Goal: Book appointment/travel/reservation

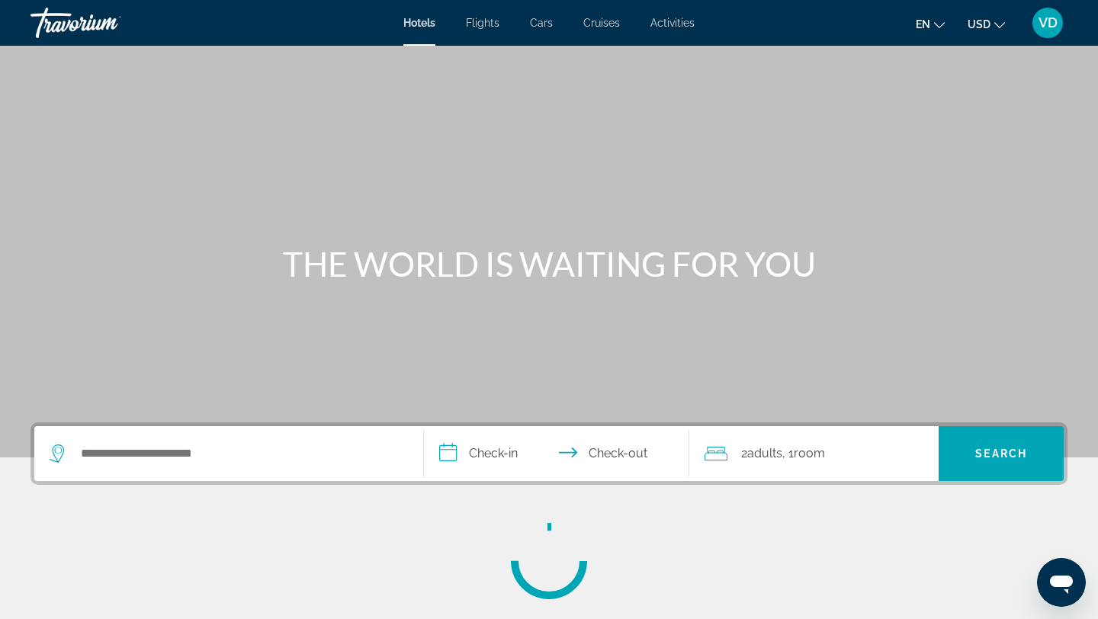
click at [101, 437] on div "Search widget" at bounding box center [229, 453] width 358 height 55
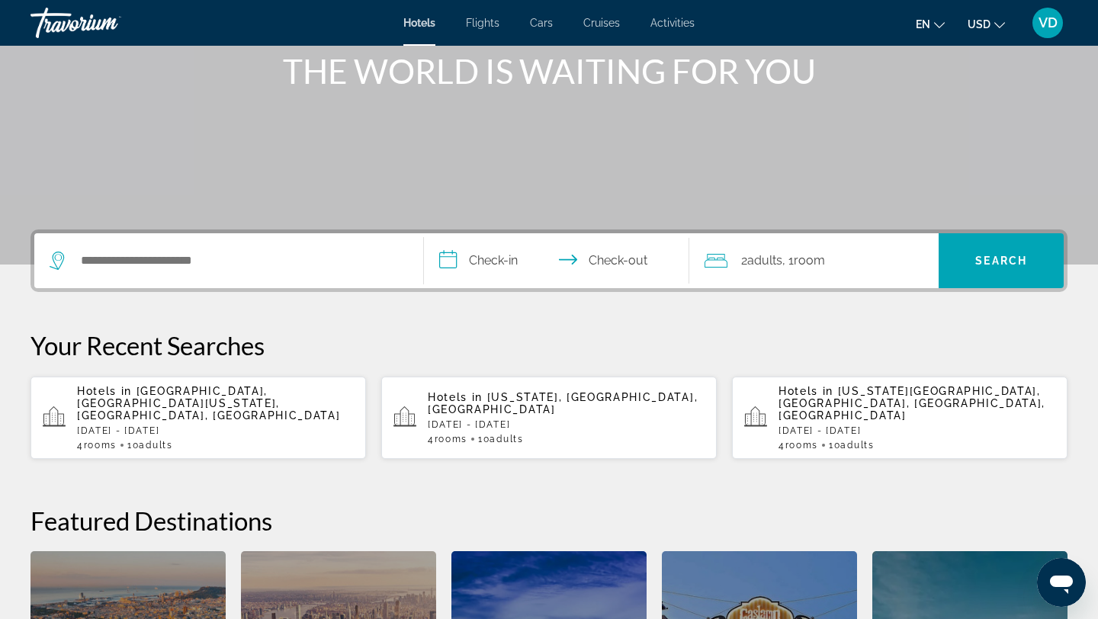
scroll to position [205, 0]
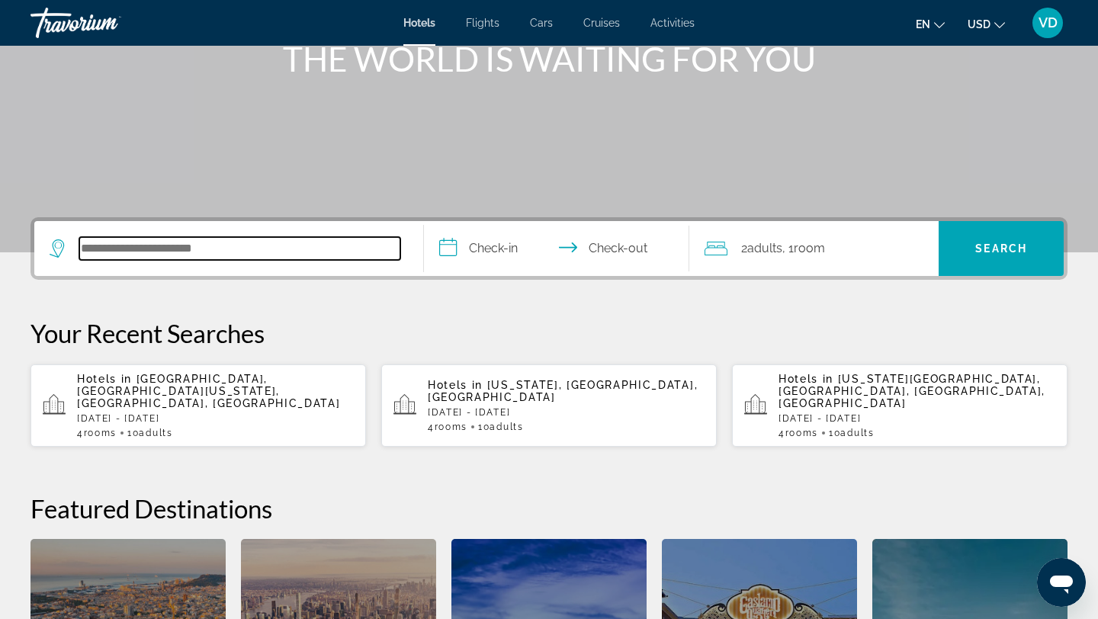
click at [106, 254] on input "Search hotel destination" at bounding box center [239, 248] width 321 height 23
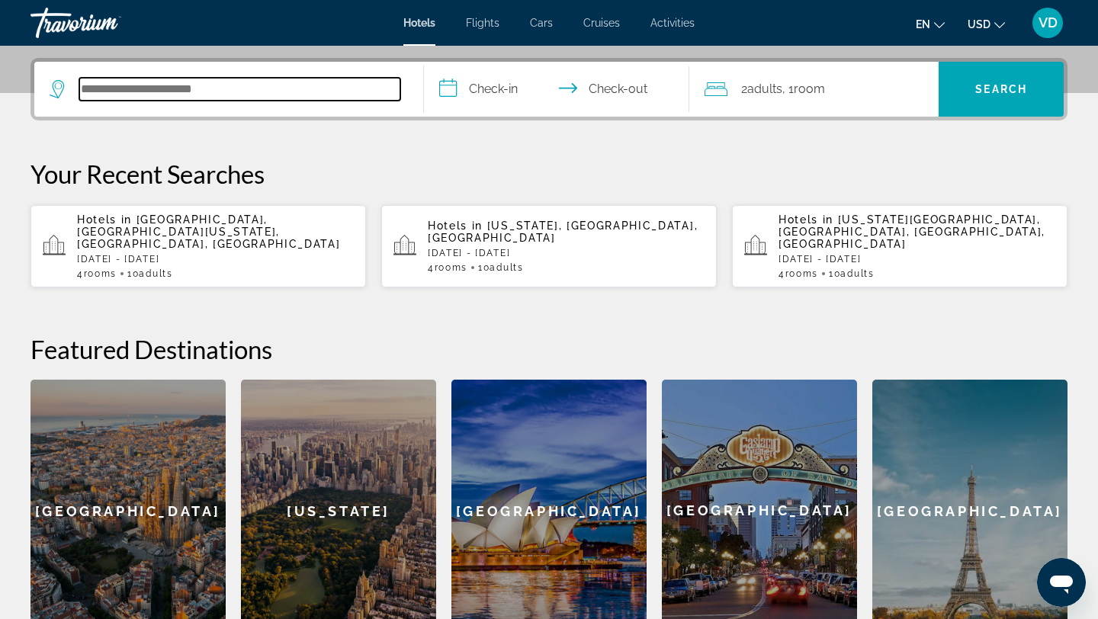
scroll to position [373, 0]
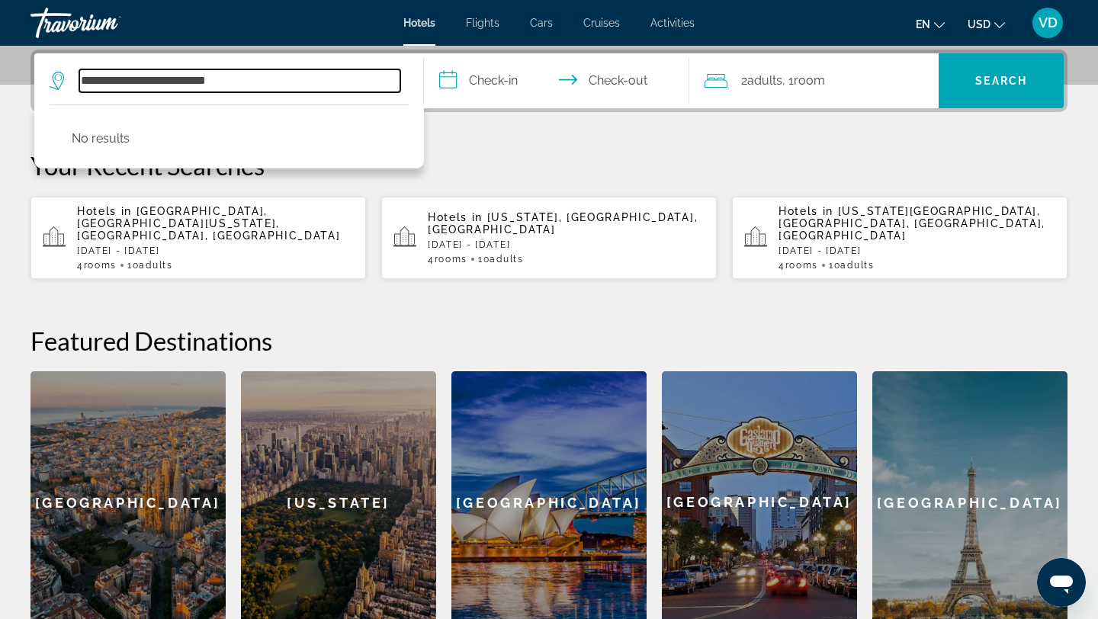
click at [217, 78] on input "**********" at bounding box center [239, 80] width 321 height 23
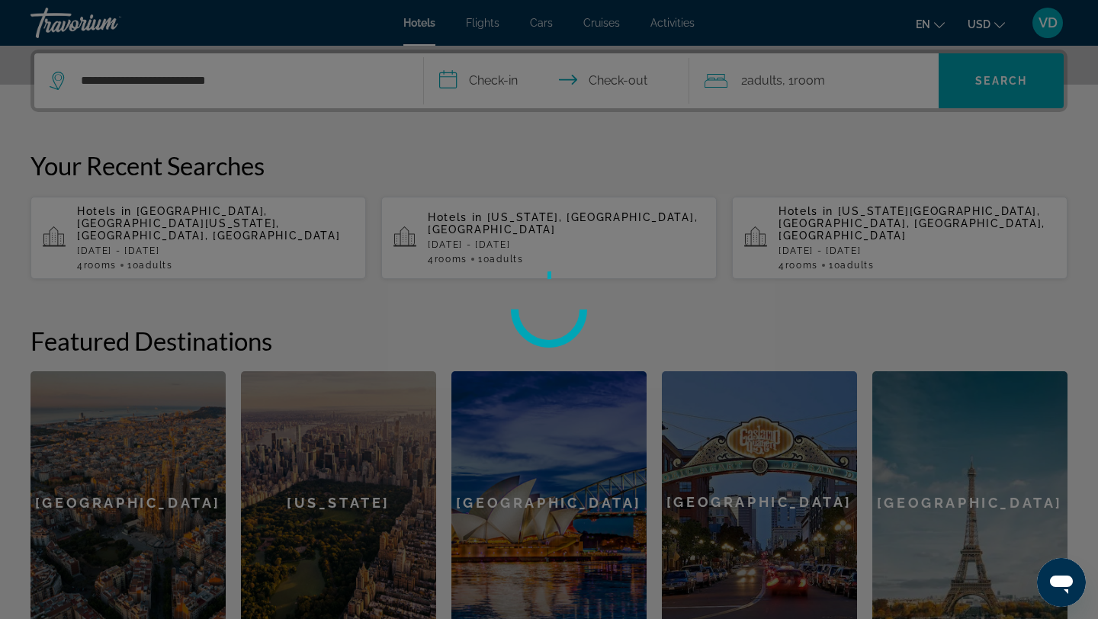
click at [239, 80] on div at bounding box center [549, 309] width 1098 height 619
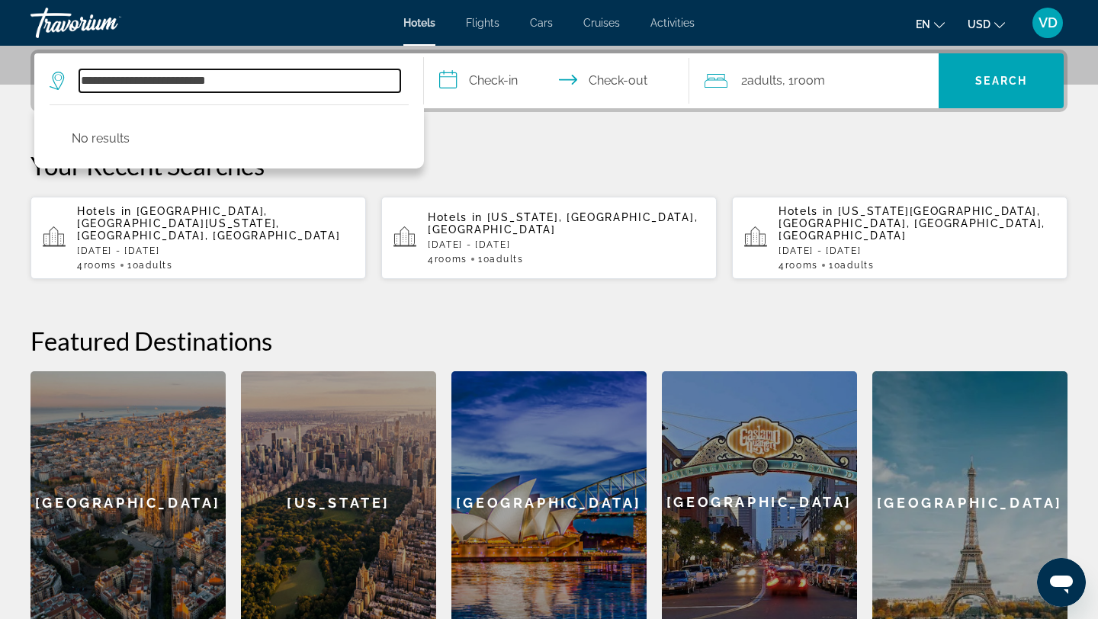
click at [241, 78] on input "**********" at bounding box center [239, 80] width 321 height 23
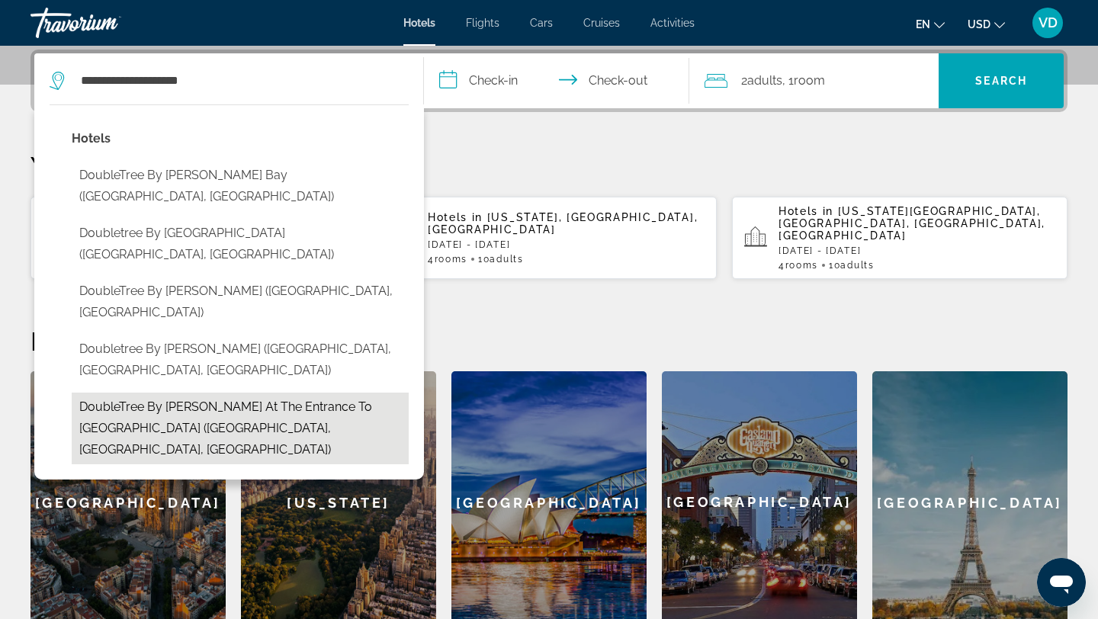
click at [199, 393] on button "DoubleTree by [PERSON_NAME] at the Entrance to [GEOGRAPHIC_DATA] ([GEOGRAPHIC_D…" at bounding box center [240, 429] width 337 height 72
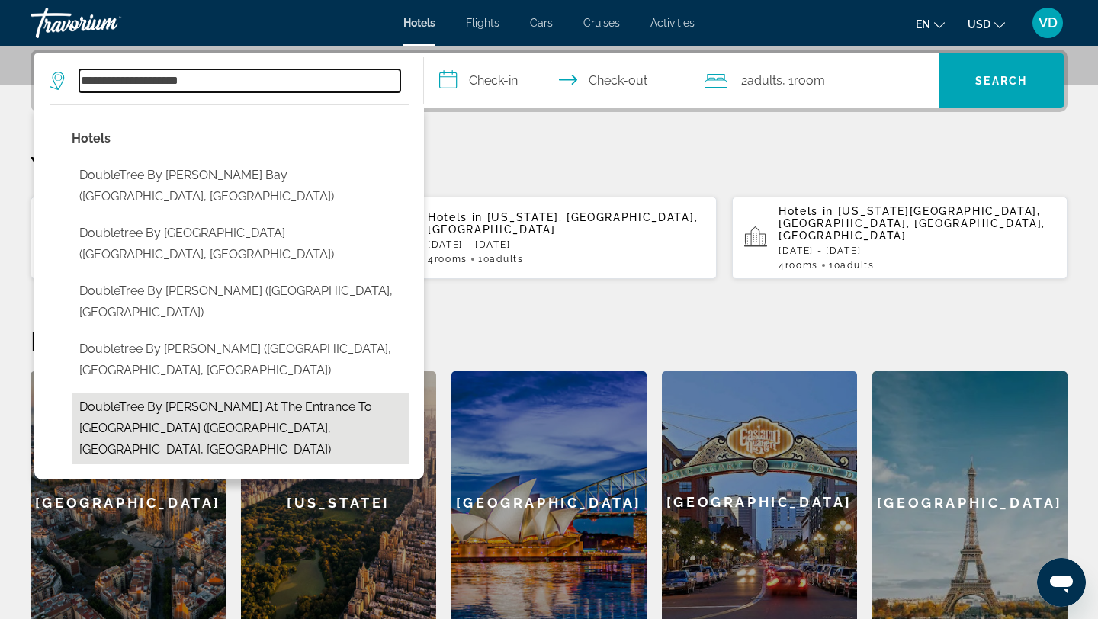
type input "**********"
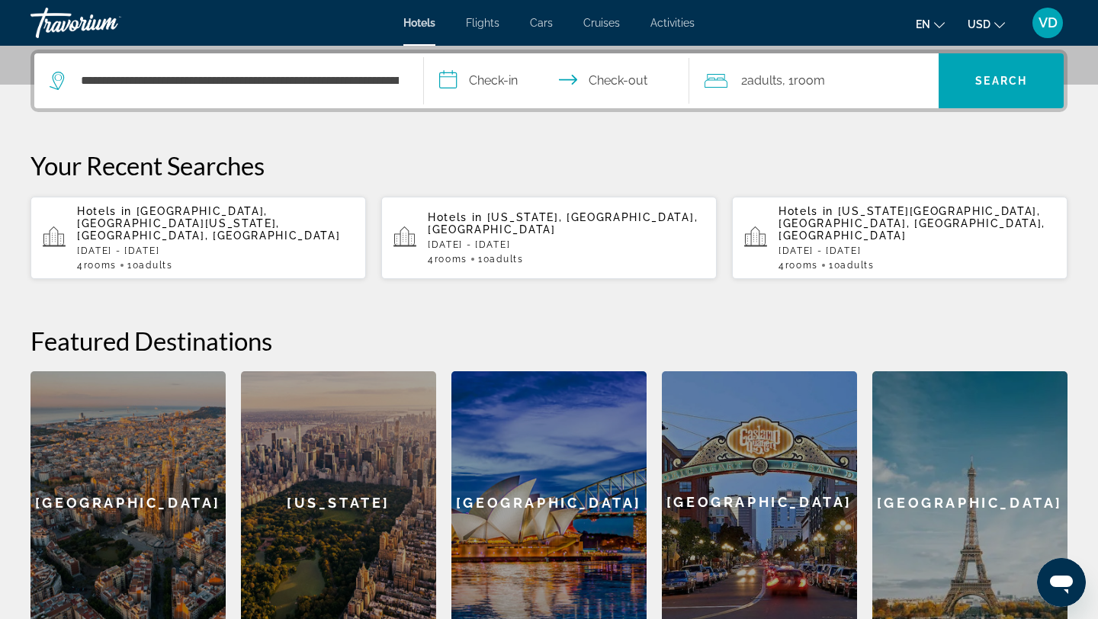
click at [501, 72] on input "**********" at bounding box center [559, 82] width 271 height 59
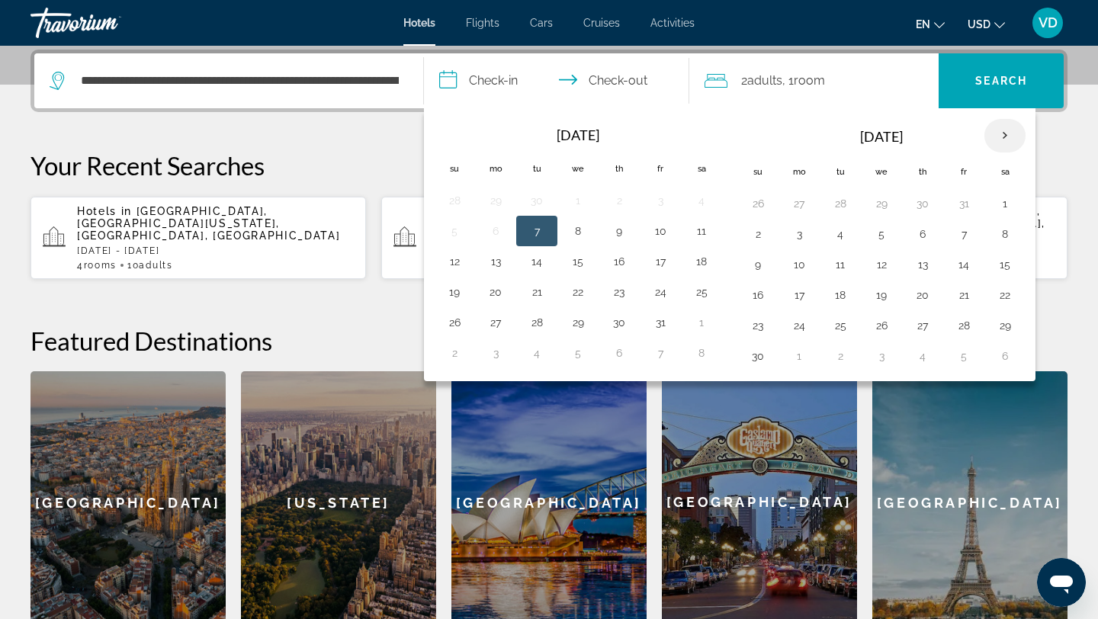
click at [1001, 135] on th "Next month" at bounding box center [1004, 136] width 41 height 34
click at [962, 326] on button "27" at bounding box center [963, 325] width 24 height 21
click at [755, 353] on button "1" at bounding box center [758, 355] width 24 height 21
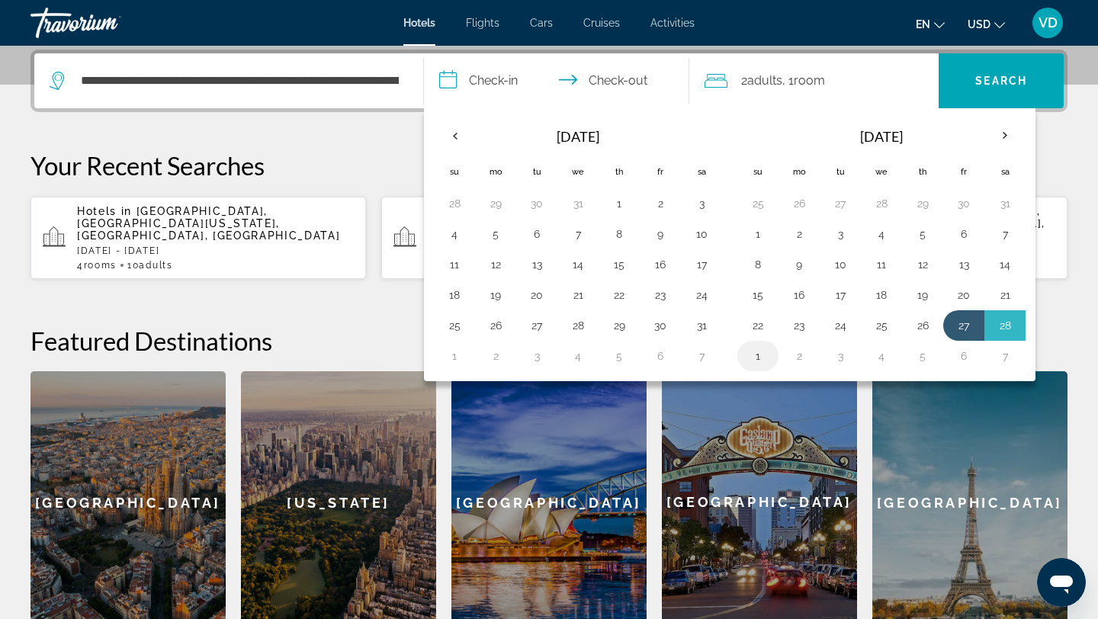
type input "**********"
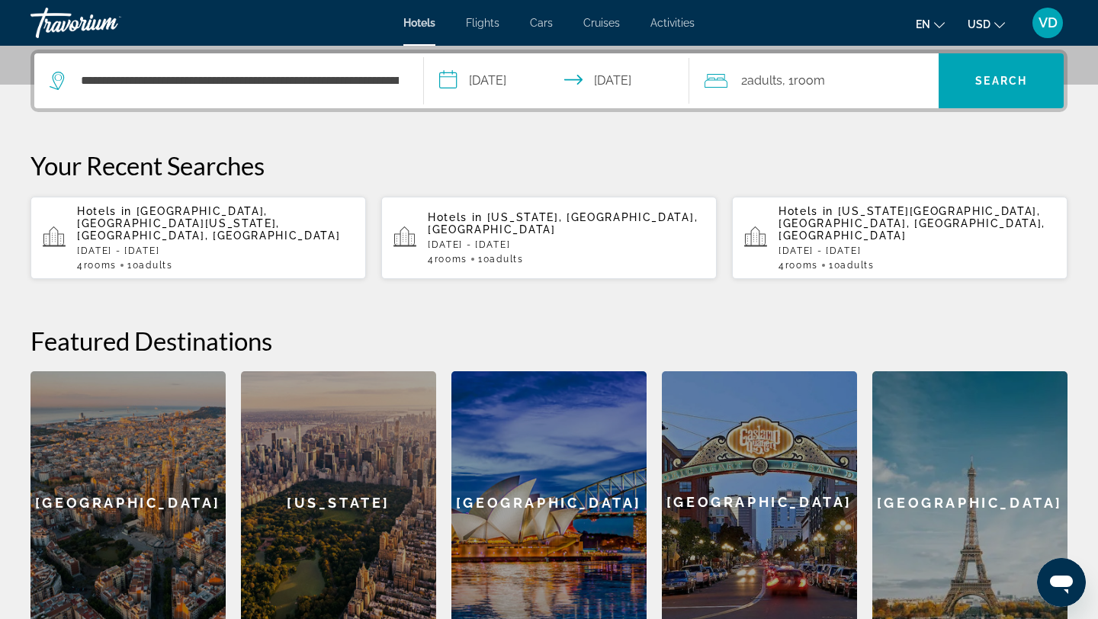
click at [781, 77] on span "Adults" at bounding box center [764, 80] width 35 height 14
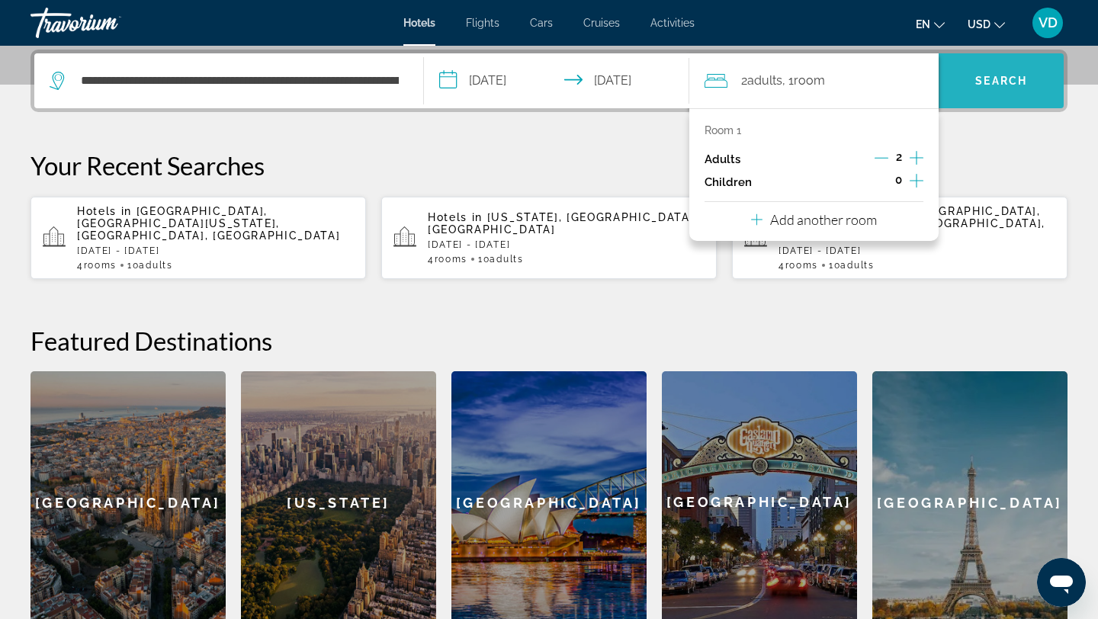
click at [993, 79] on span "Search" at bounding box center [1001, 81] width 52 height 12
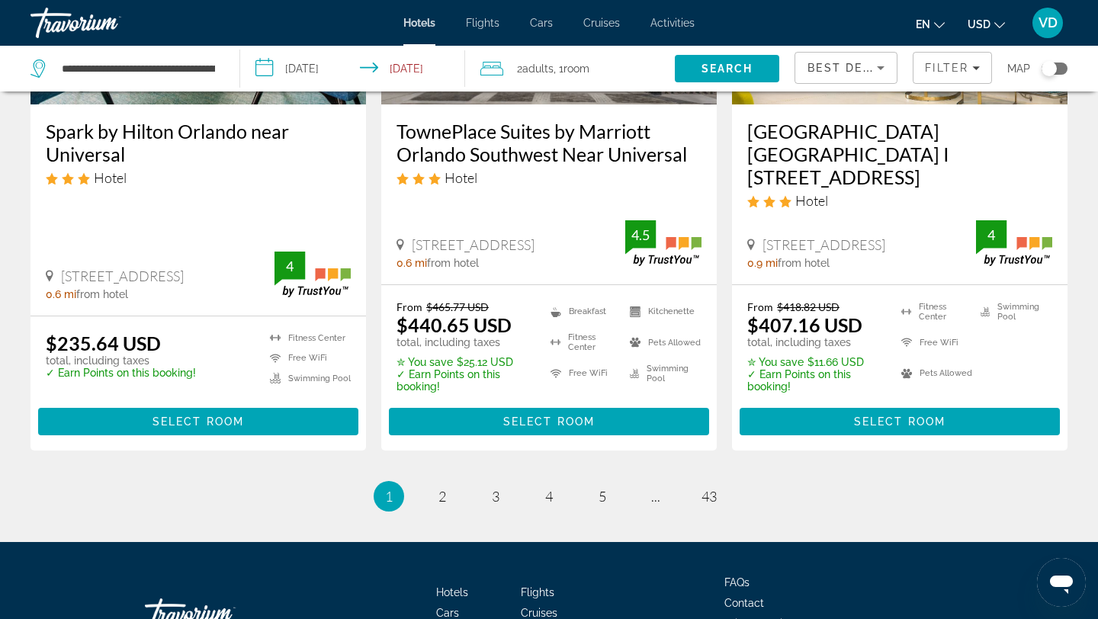
scroll to position [2154, 0]
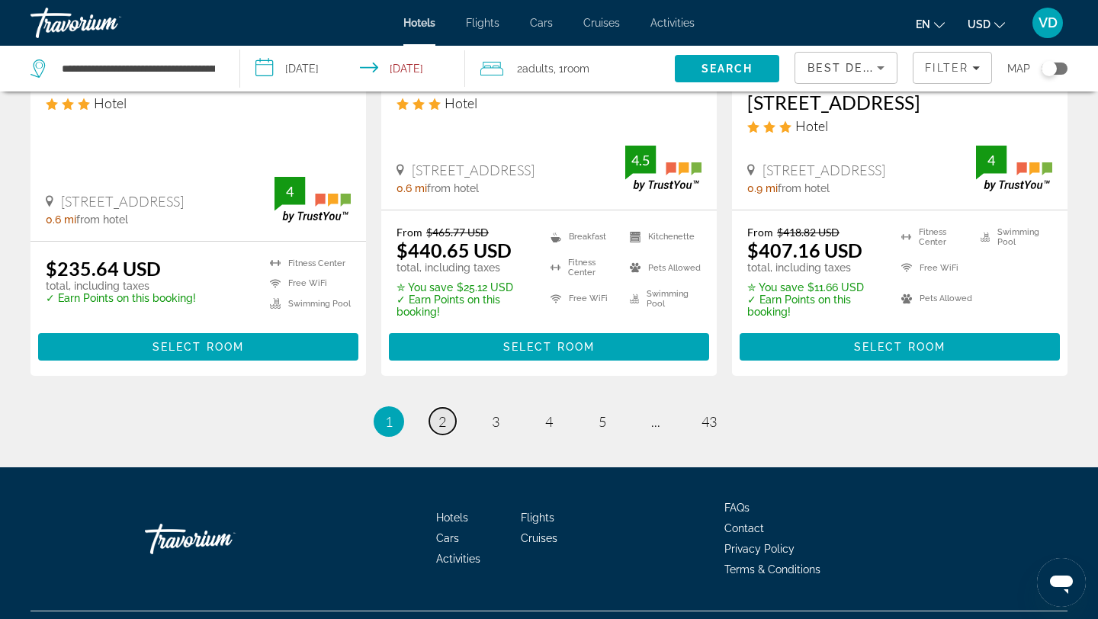
click at [445, 413] on span "2" at bounding box center [442, 421] width 8 height 17
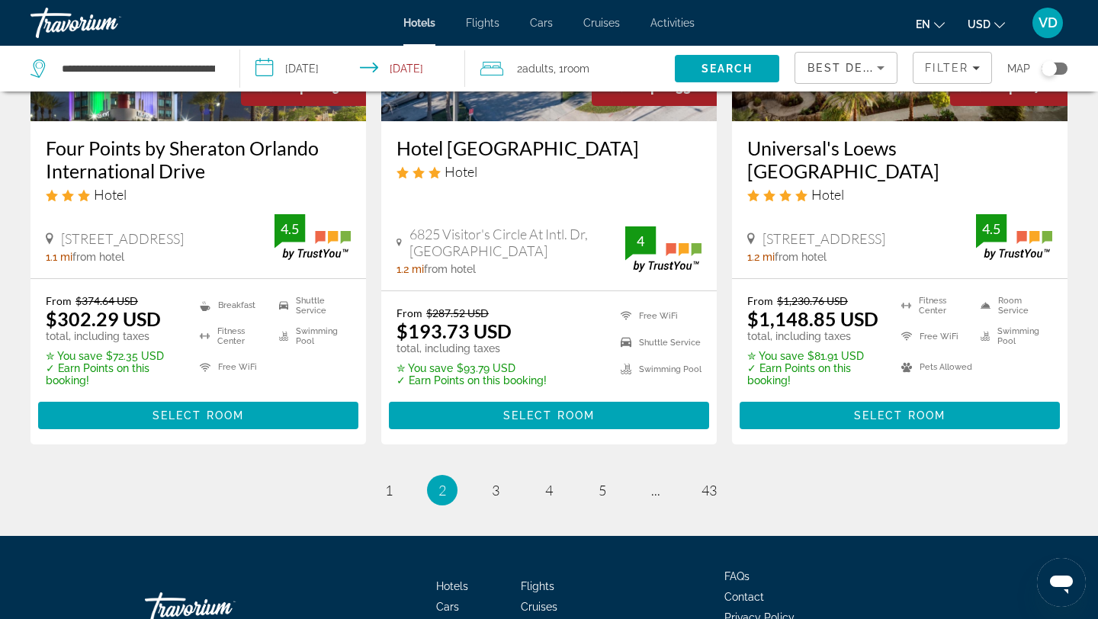
scroll to position [2104, 0]
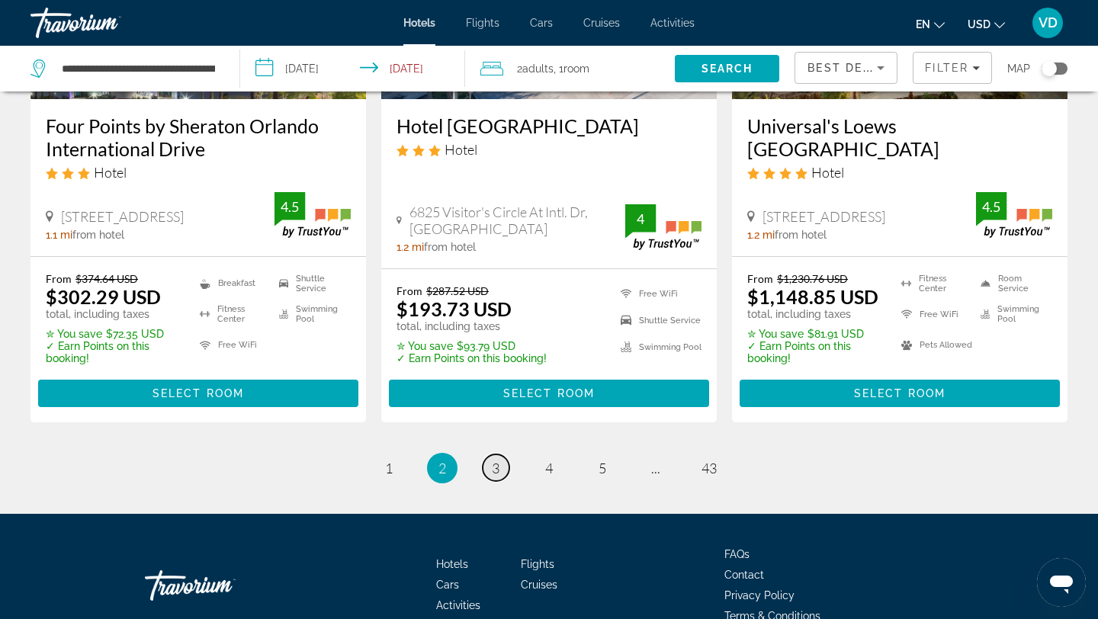
click at [496, 460] on span "3" at bounding box center [496, 468] width 8 height 17
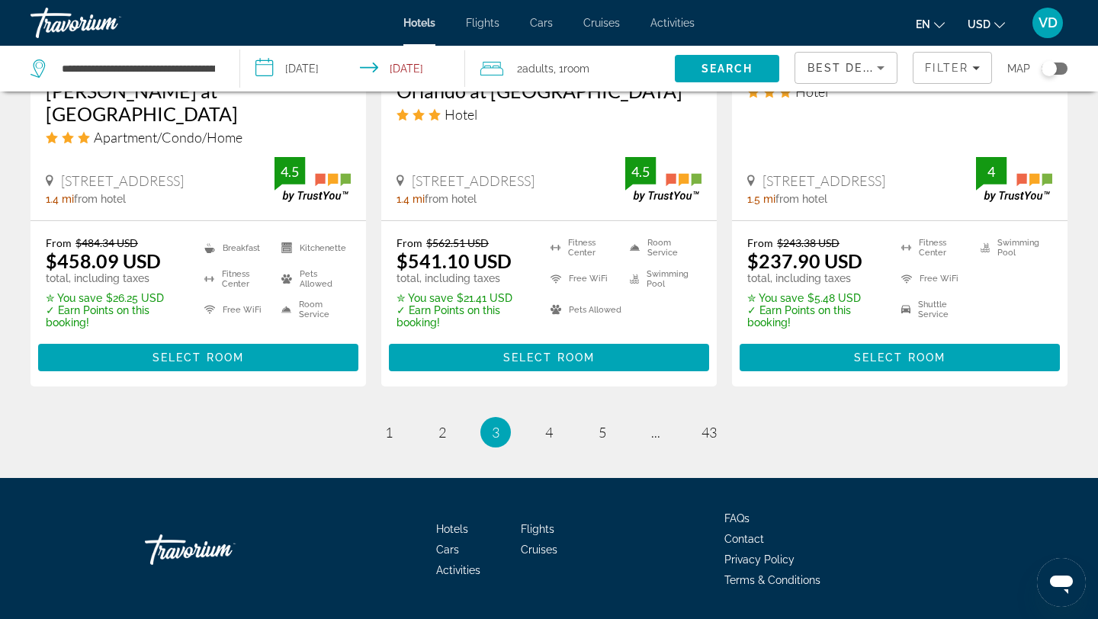
scroll to position [2164, 0]
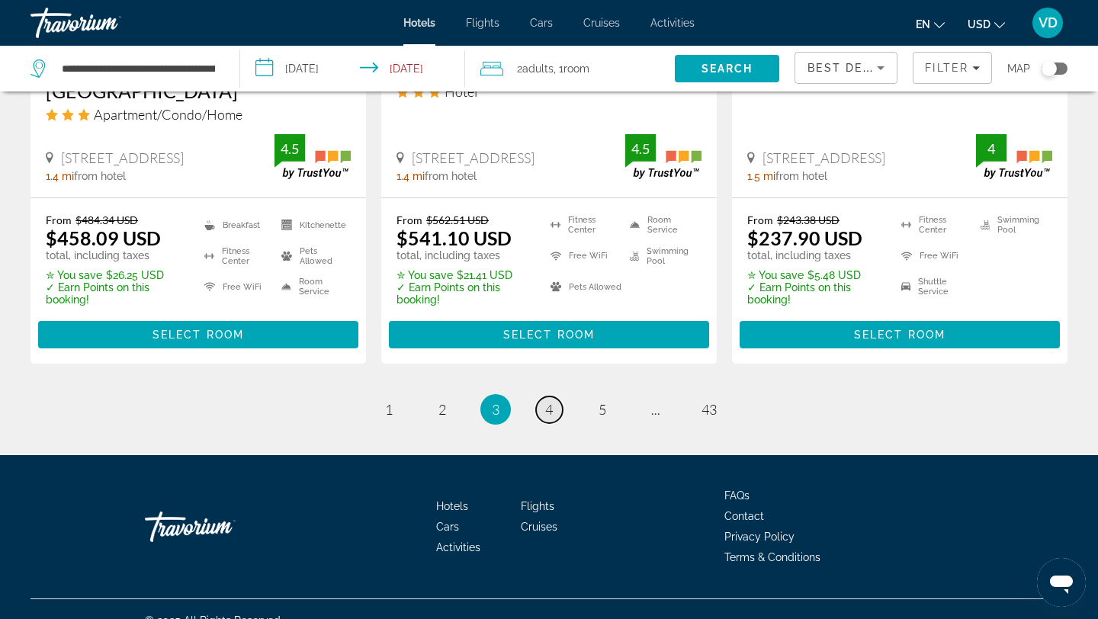
click at [548, 401] on span "4" at bounding box center [549, 409] width 8 height 17
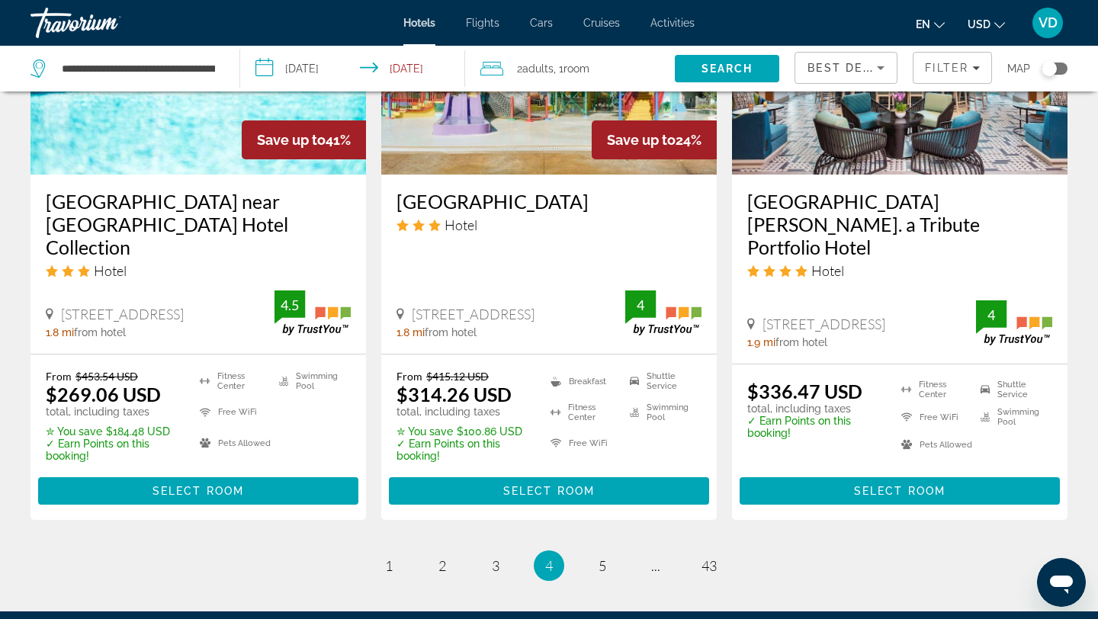
scroll to position [2175, 0]
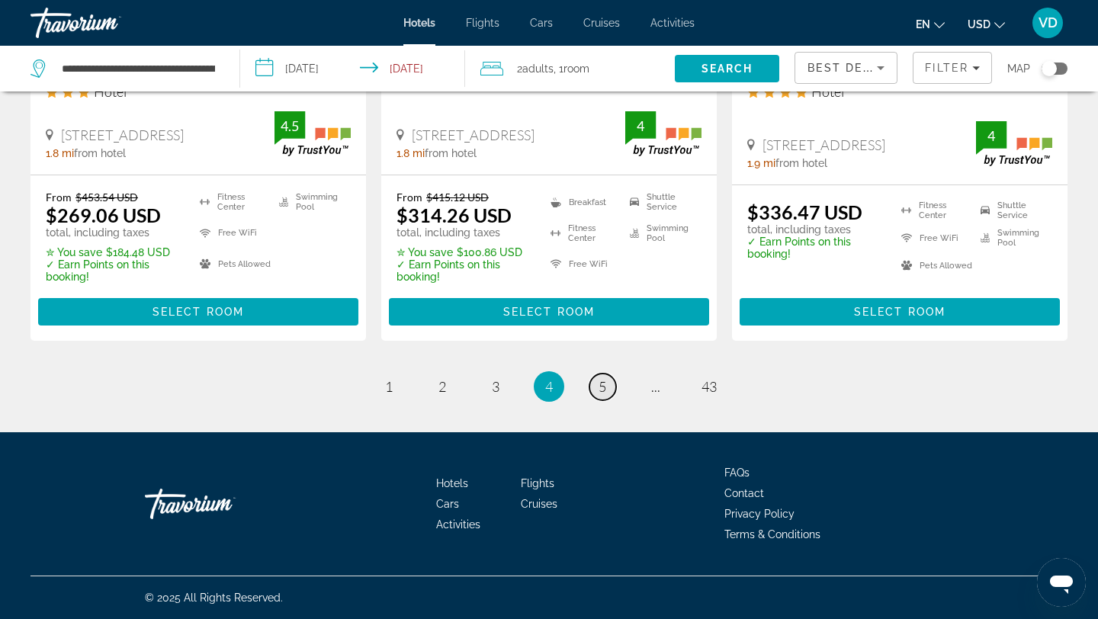
click at [595, 383] on link "page 5" at bounding box center [602, 387] width 27 height 27
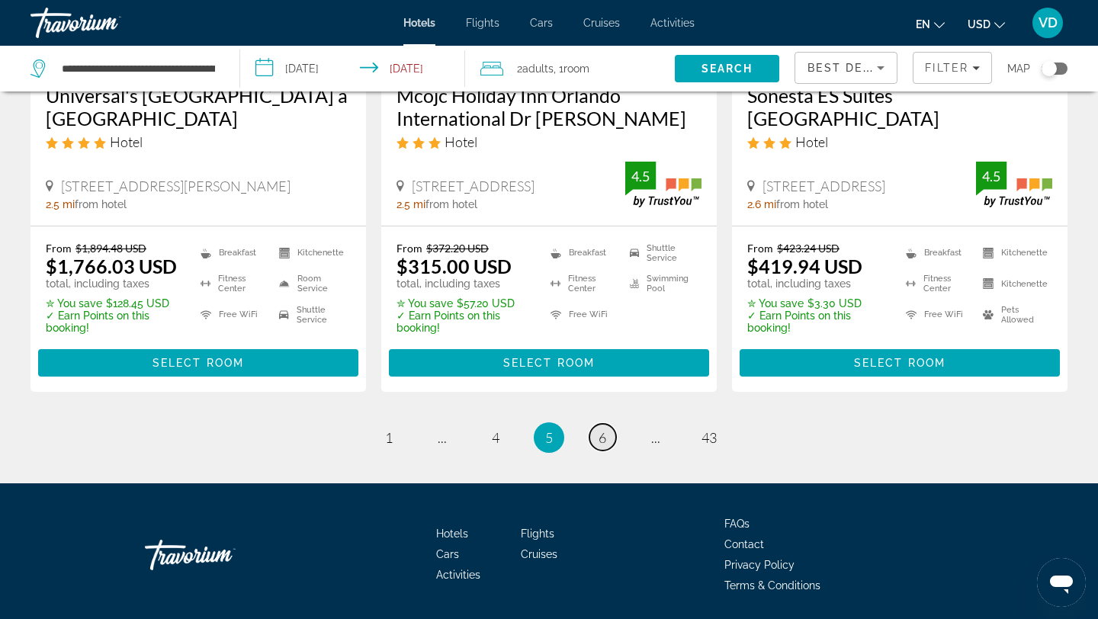
scroll to position [2128, 0]
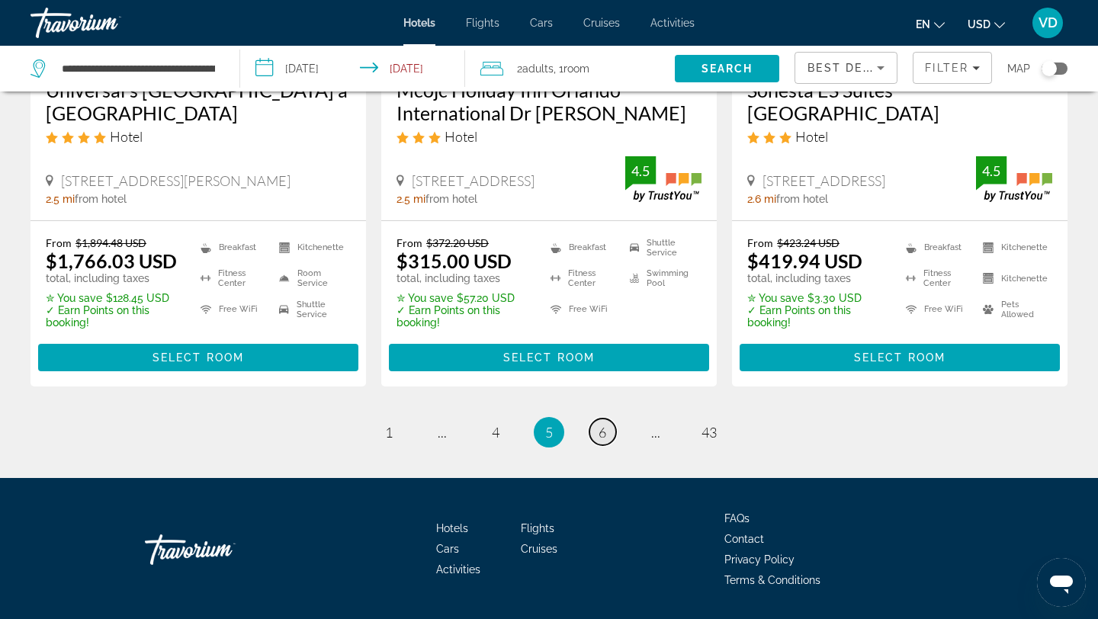
click at [604, 424] on span "6" at bounding box center [602, 432] width 8 height 17
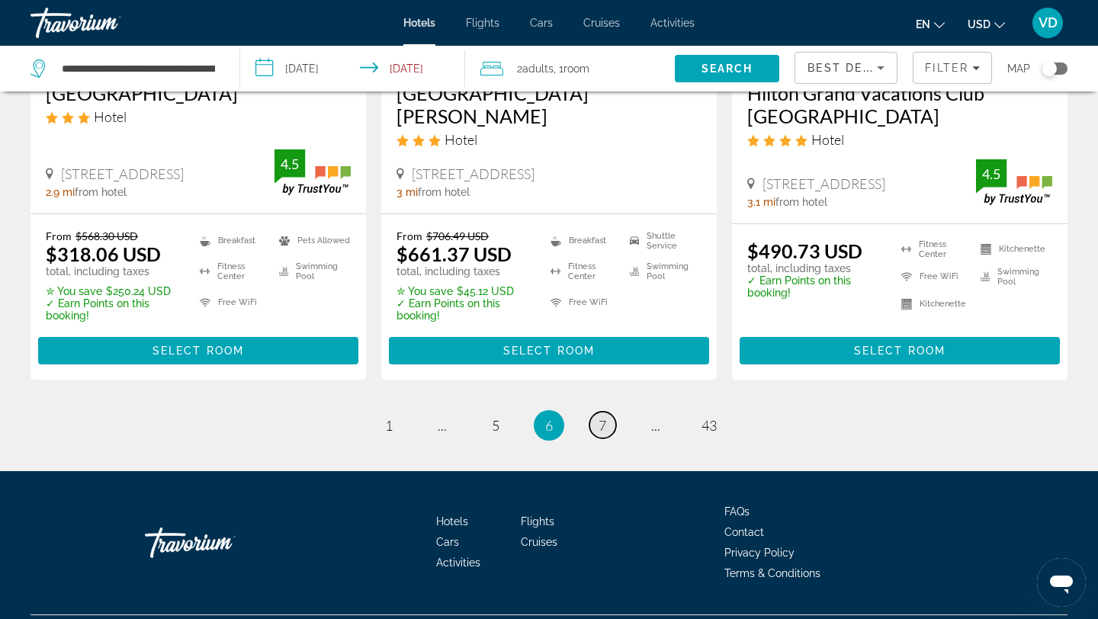
scroll to position [2127, 0]
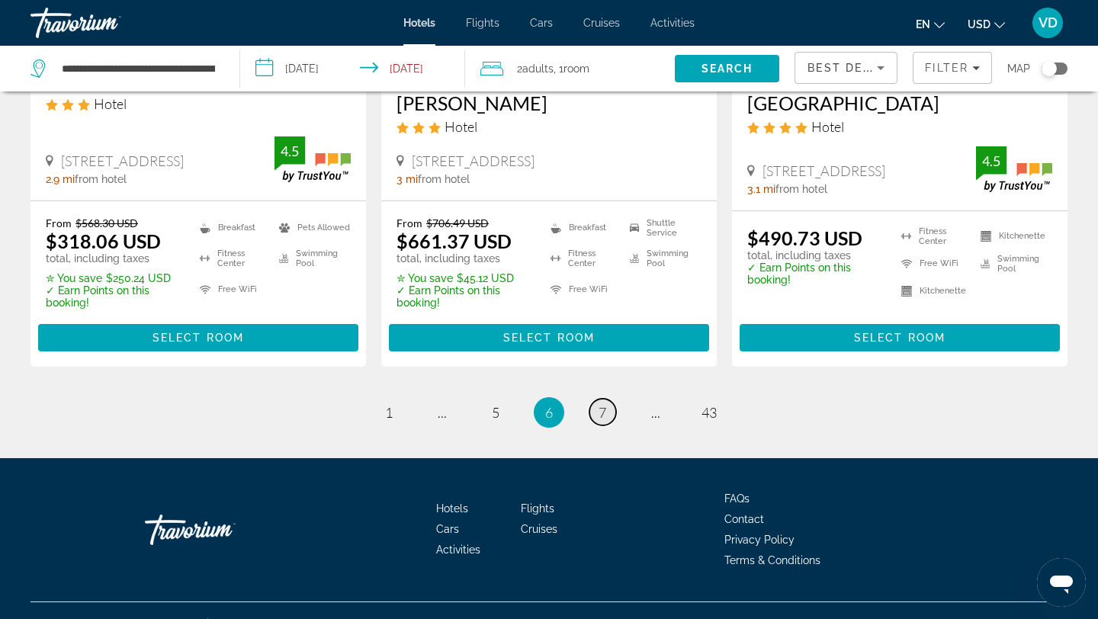
click at [600, 425] on link "page 7" at bounding box center [602, 412] width 27 height 27
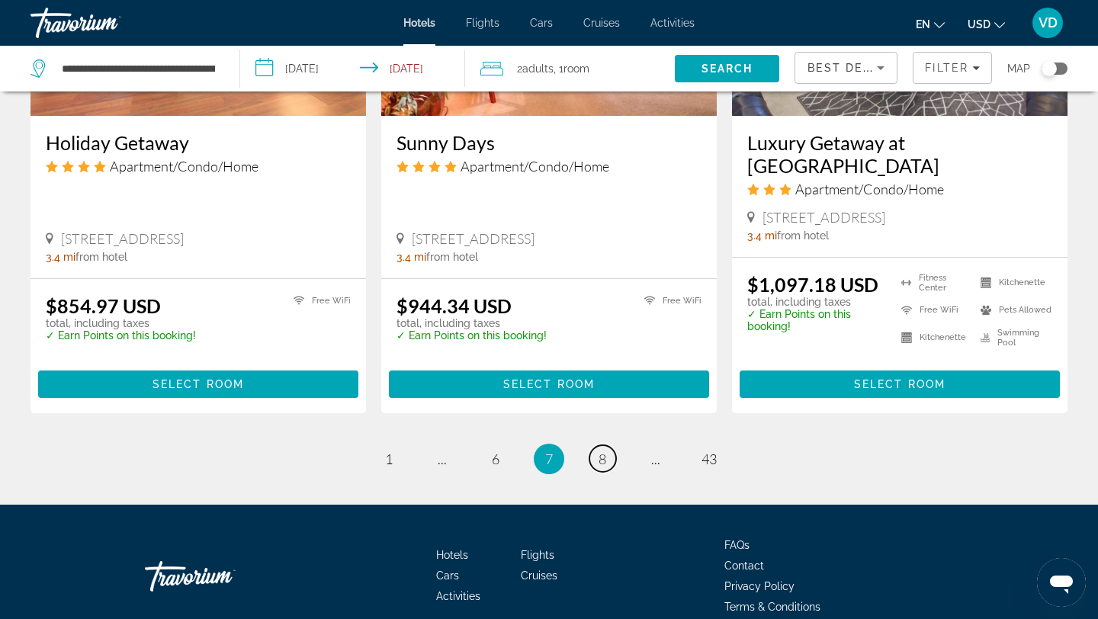
scroll to position [2058, 0]
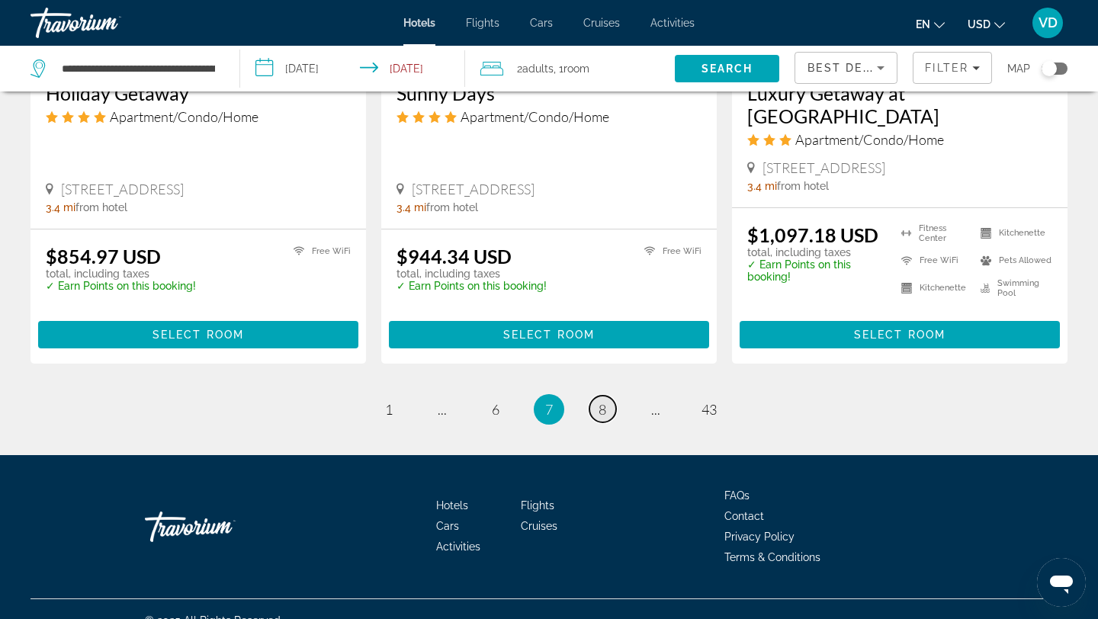
click at [599, 401] on span "8" at bounding box center [602, 409] width 8 height 17
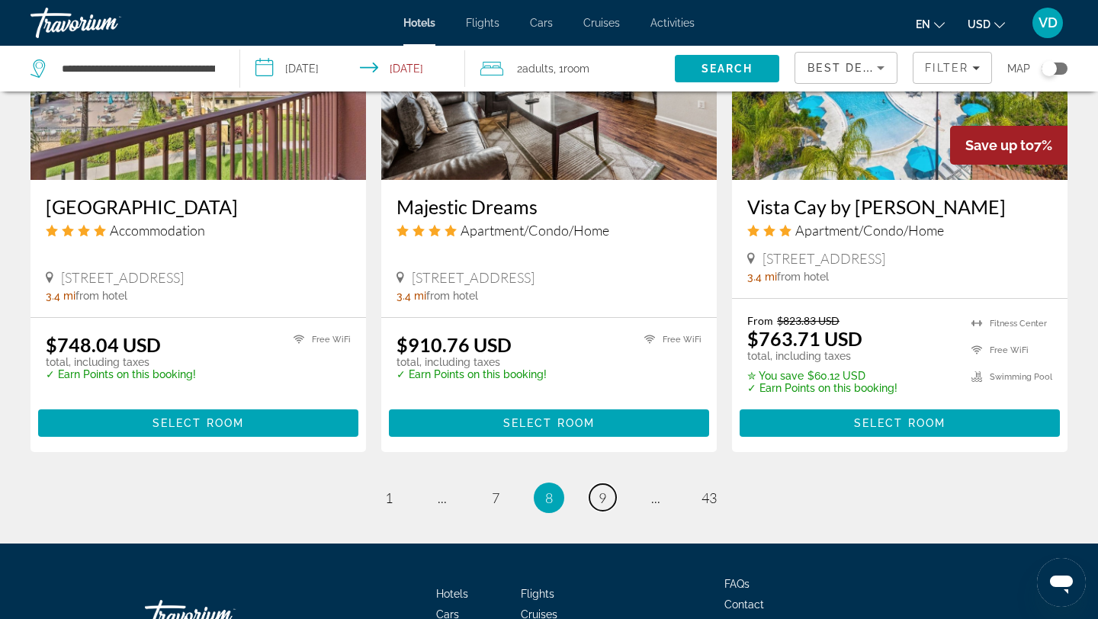
scroll to position [1979, 0]
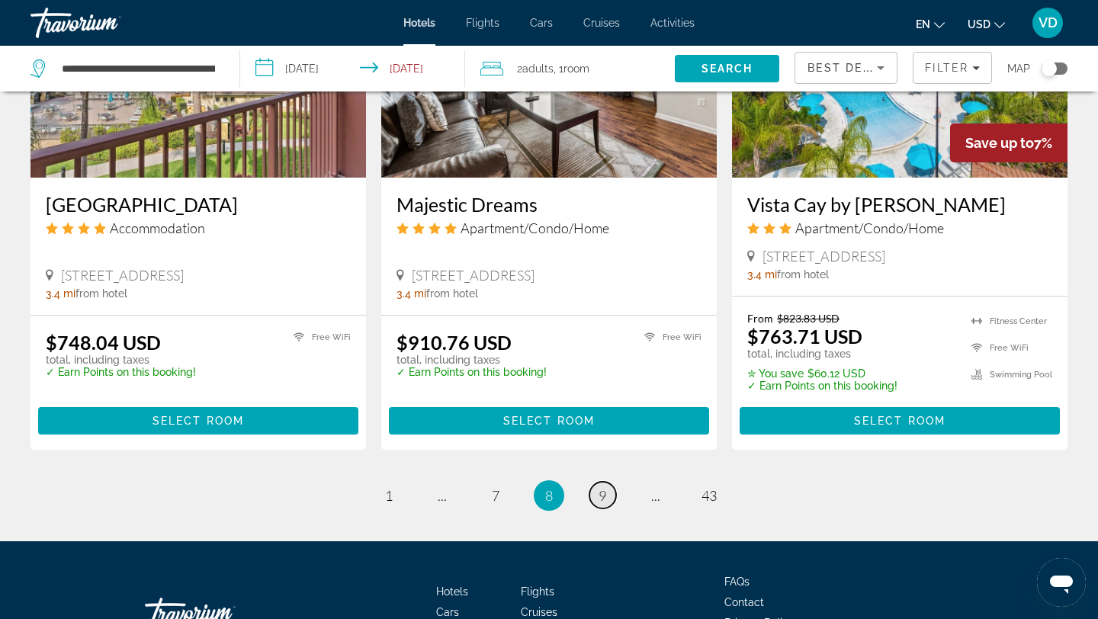
click at [598, 487] on span "9" at bounding box center [602, 495] width 8 height 17
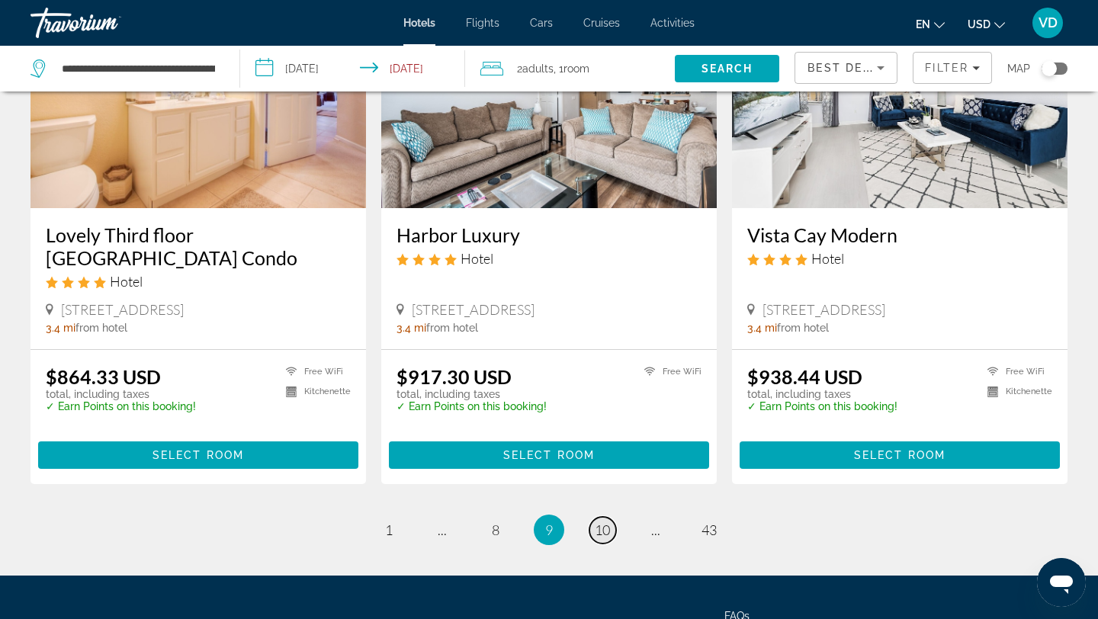
scroll to position [1951, 0]
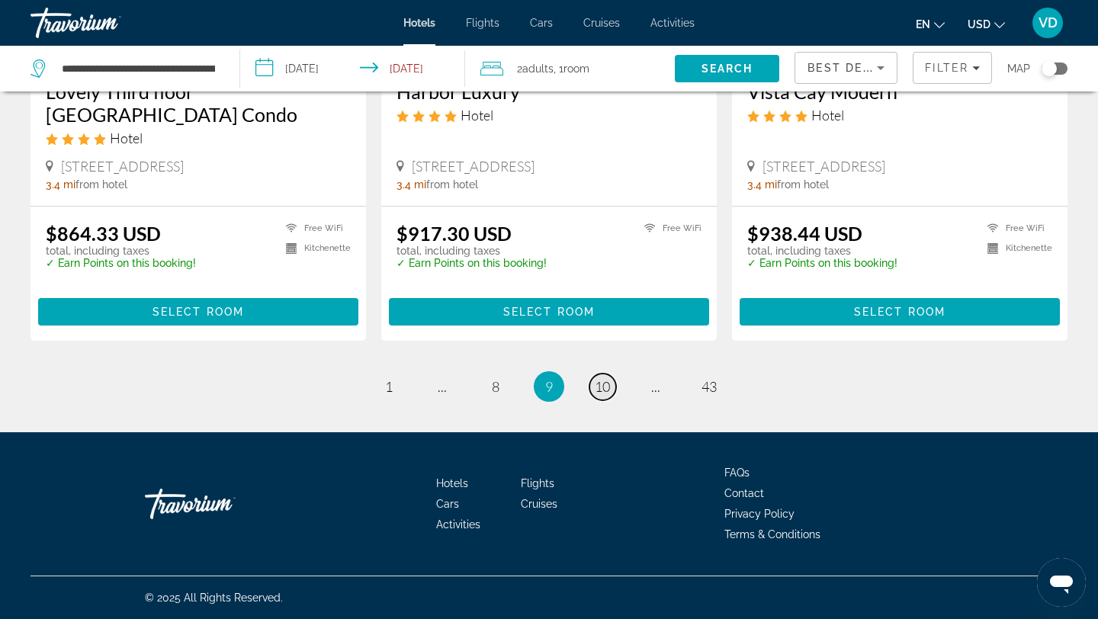
click at [604, 381] on span "10" at bounding box center [602, 386] width 15 height 17
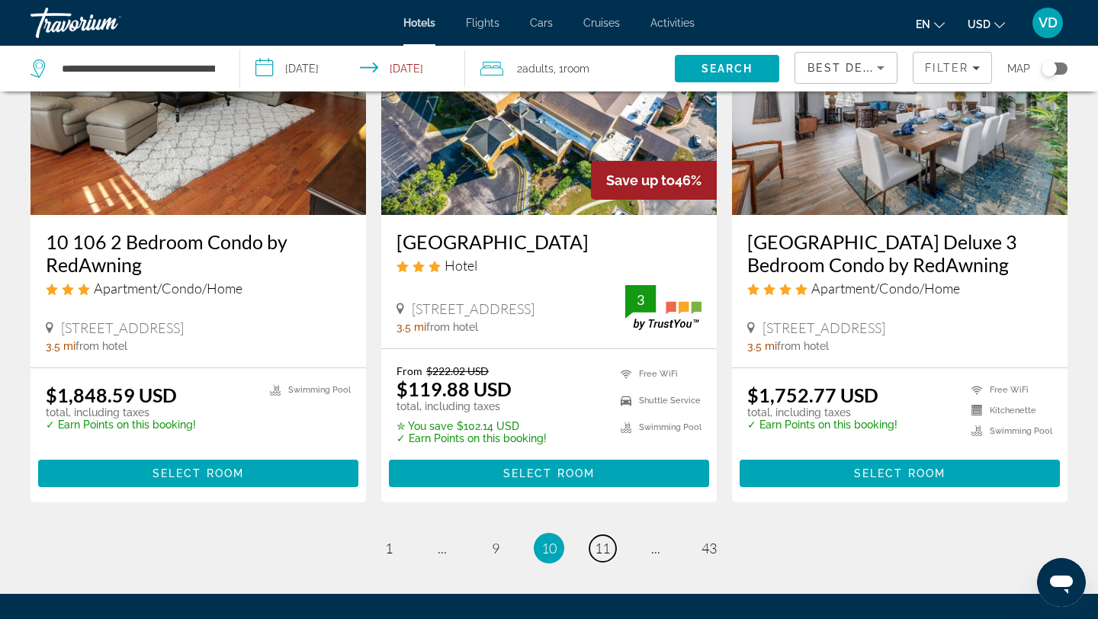
scroll to position [1806, 0]
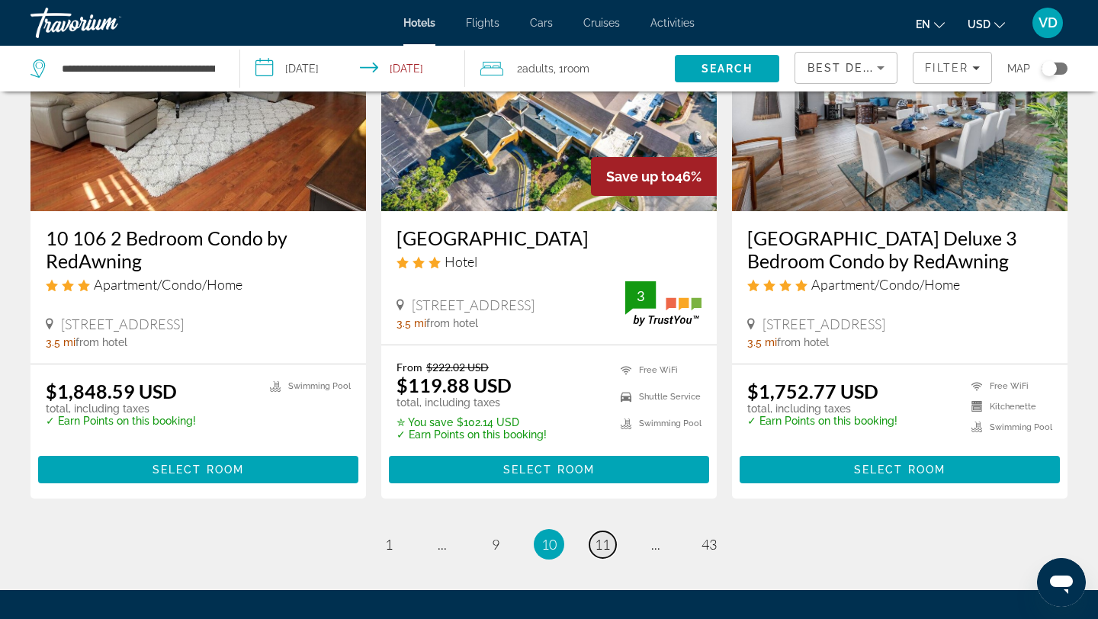
click at [608, 547] on span "11" at bounding box center [602, 544] width 15 height 17
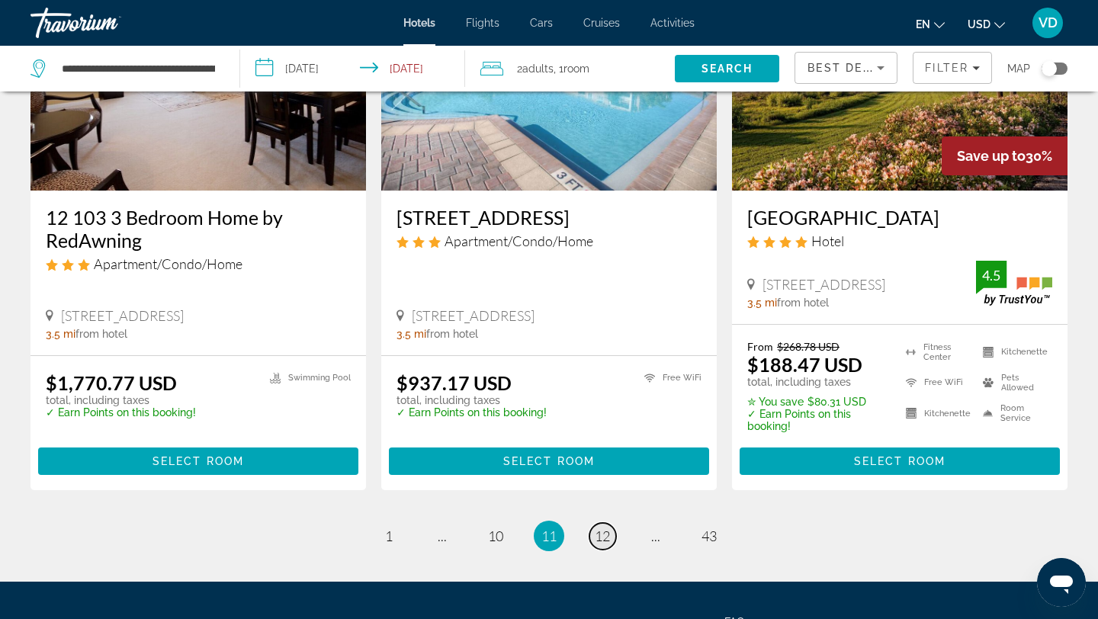
scroll to position [1999, 0]
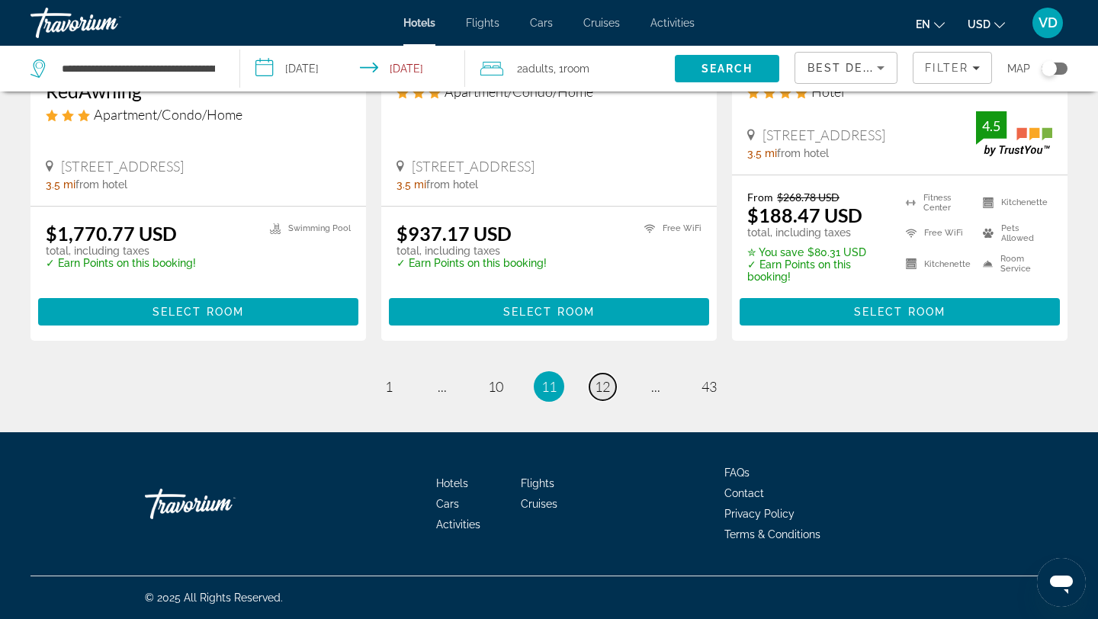
click at [604, 387] on span "12" at bounding box center [602, 386] width 15 height 17
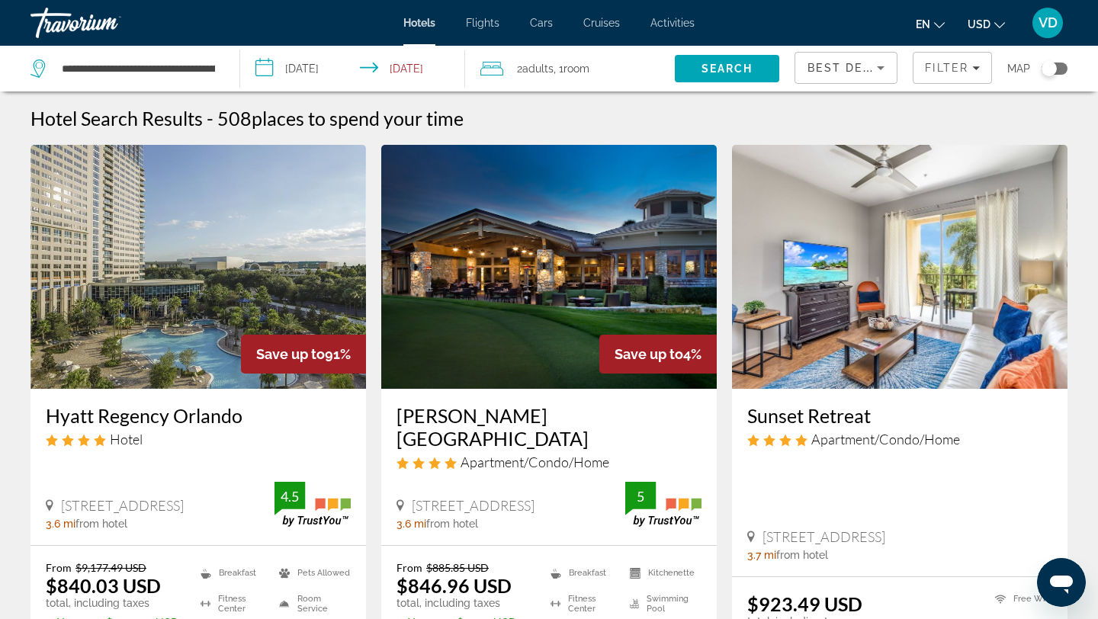
click at [220, 65] on div "**********" at bounding box center [127, 69] width 194 height 46
click at [206, 67] on input "**********" at bounding box center [138, 68] width 156 height 23
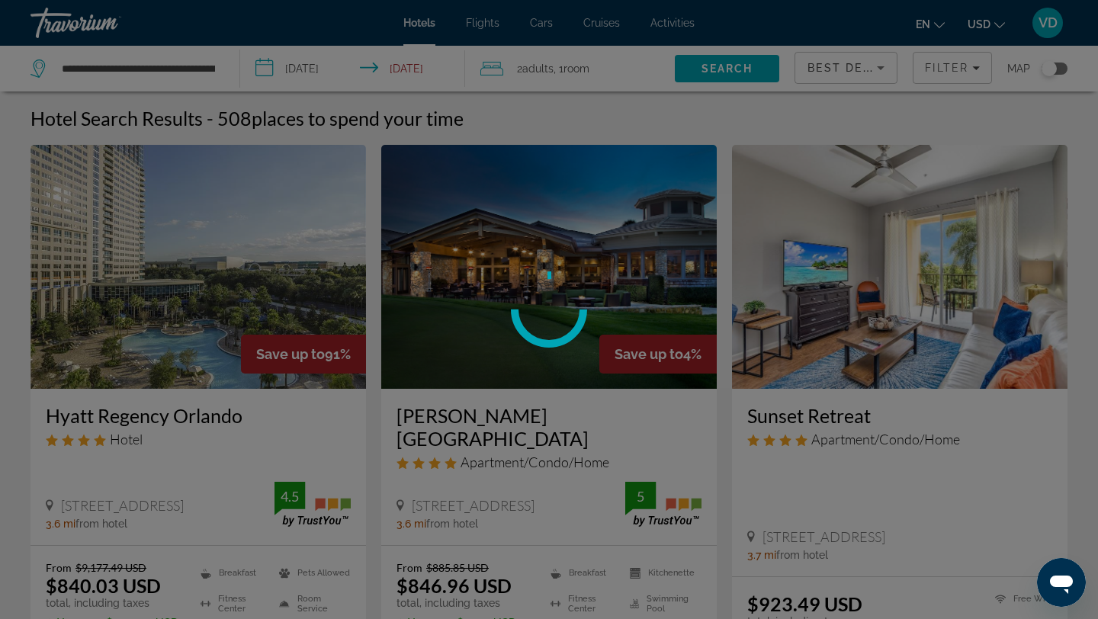
click at [214, 63] on div at bounding box center [549, 309] width 1098 height 619
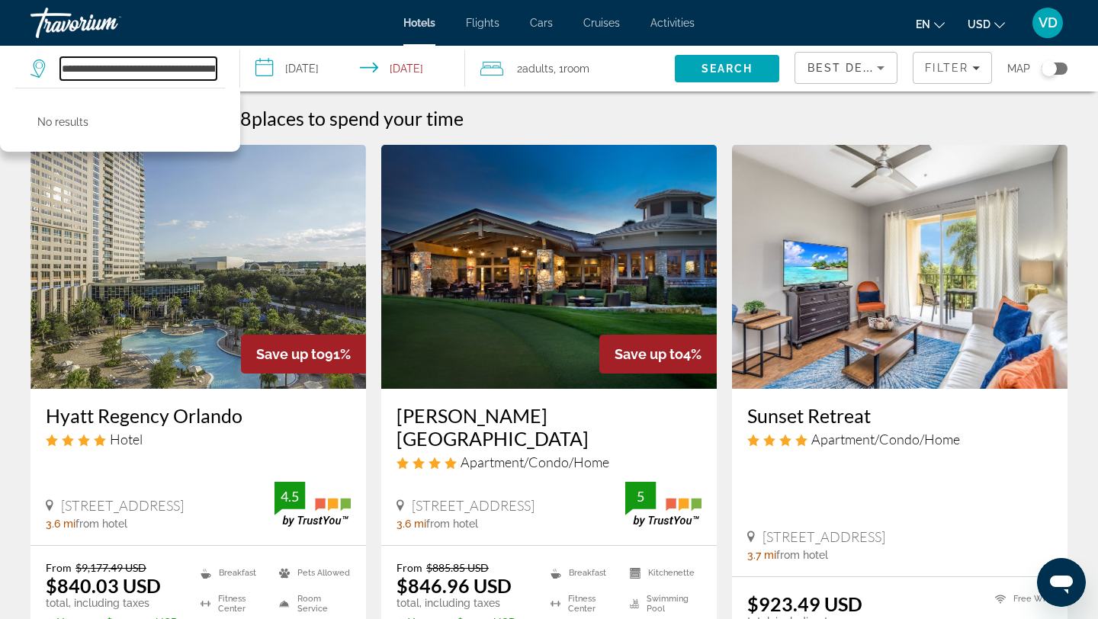
click at [205, 65] on input "**********" at bounding box center [138, 68] width 156 height 23
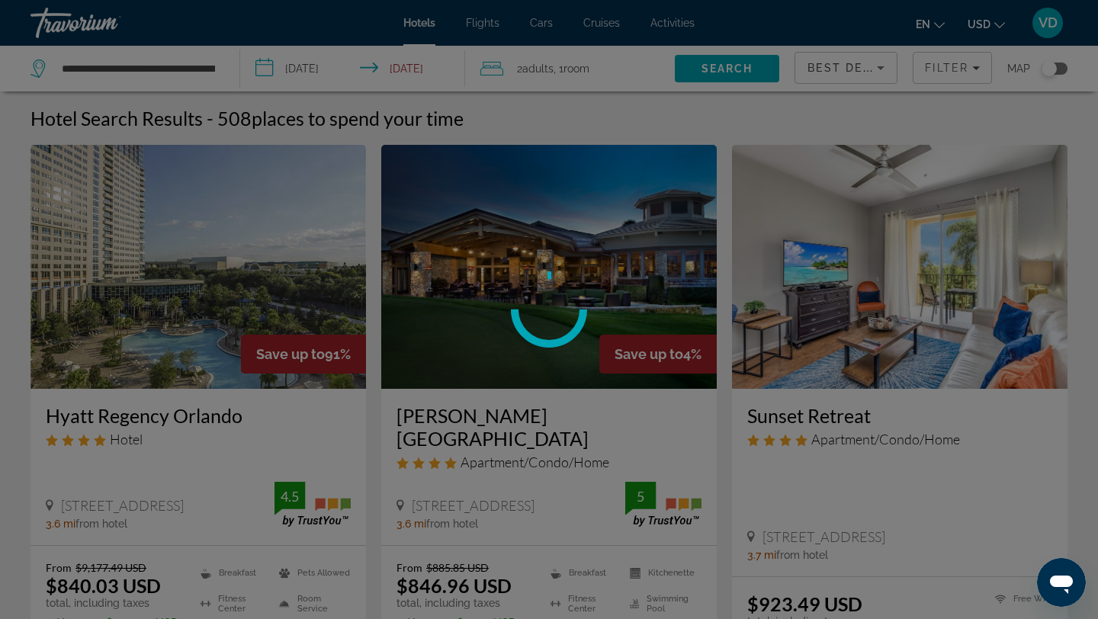
click at [204, 64] on div at bounding box center [549, 309] width 1098 height 619
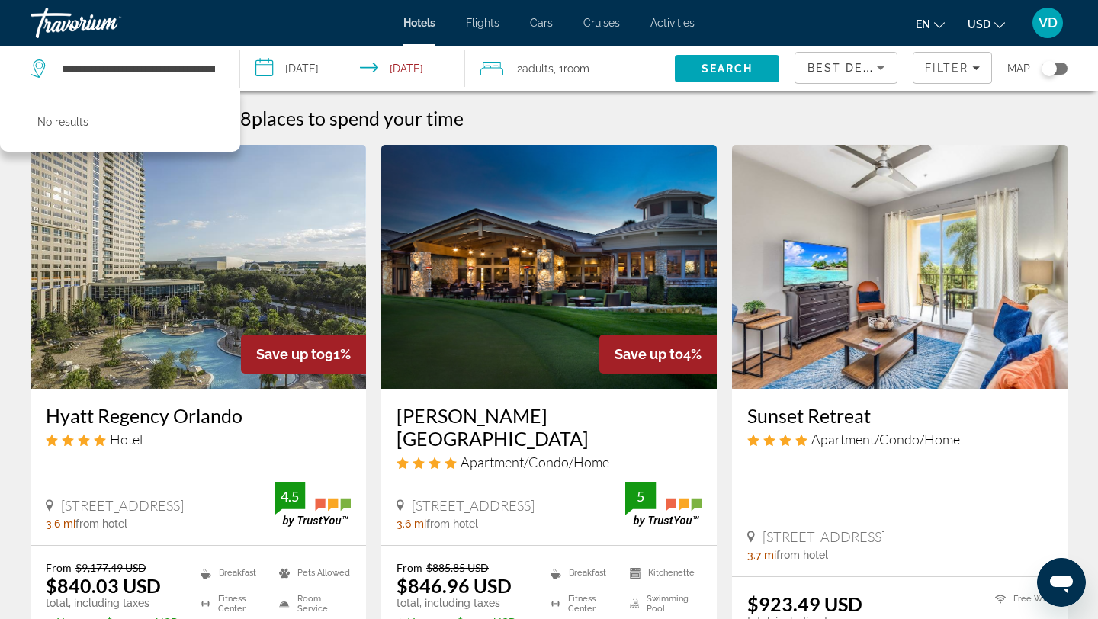
click at [218, 66] on div "**********" at bounding box center [127, 69] width 194 height 46
click at [211, 63] on input "**********" at bounding box center [138, 68] width 156 height 23
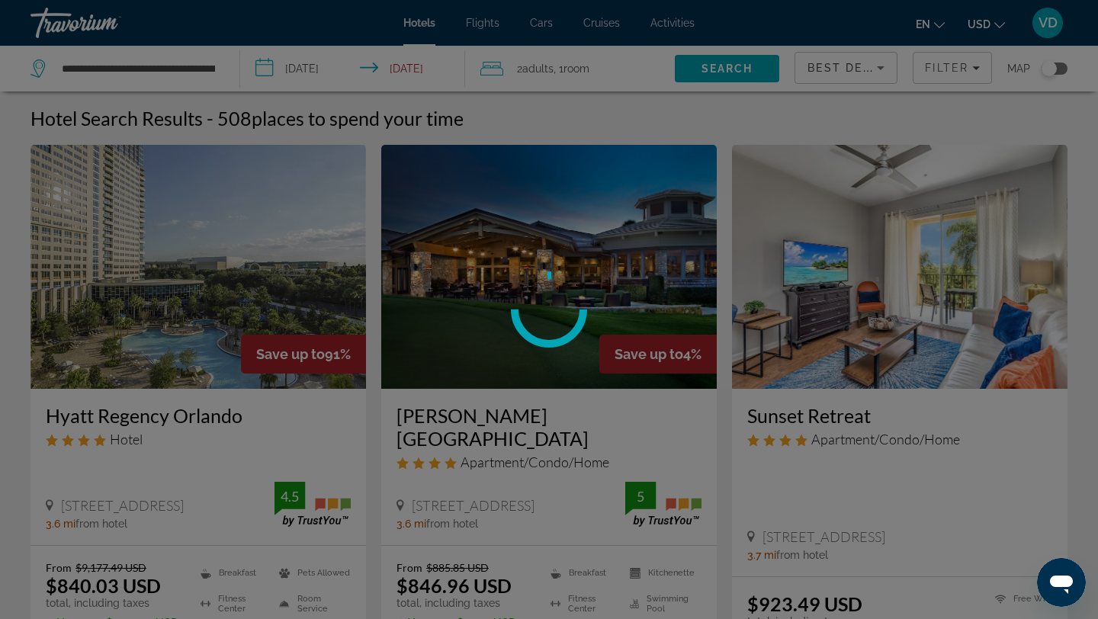
click at [207, 64] on div at bounding box center [549, 309] width 1098 height 619
click at [211, 64] on div "**********" at bounding box center [549, 309] width 1098 height 619
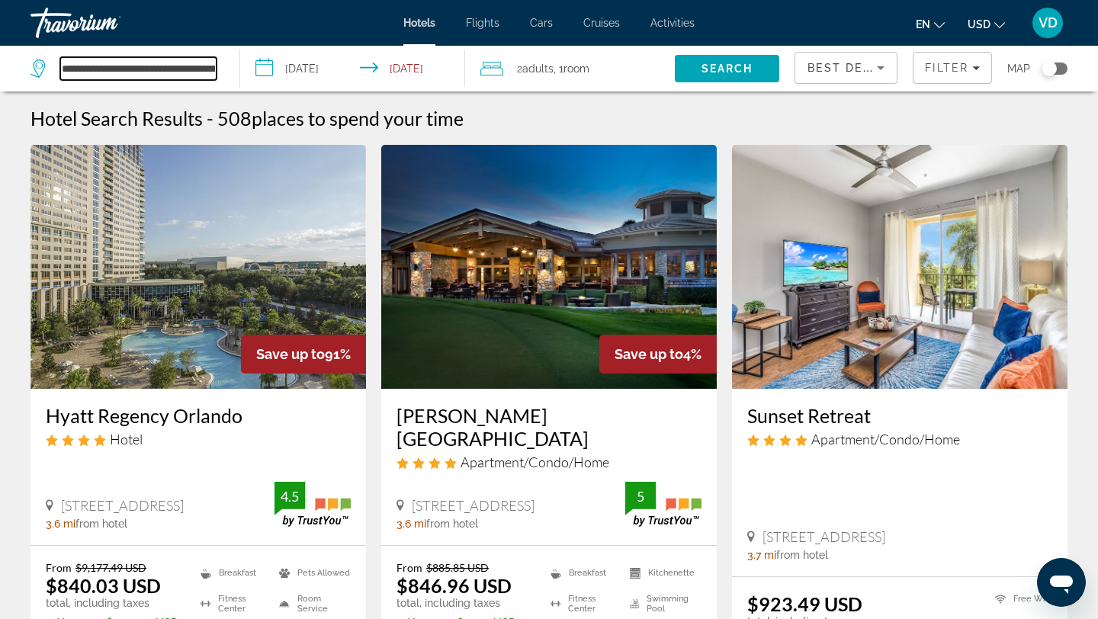
click at [210, 68] on input "**********" at bounding box center [138, 68] width 156 height 23
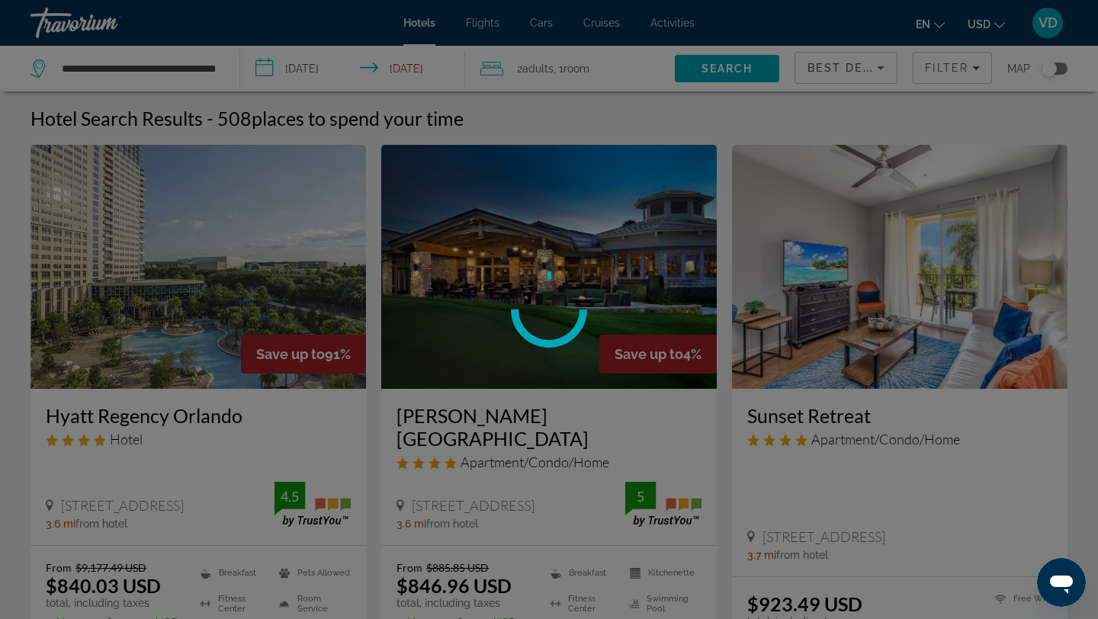
click at [205, 63] on div at bounding box center [549, 309] width 1098 height 619
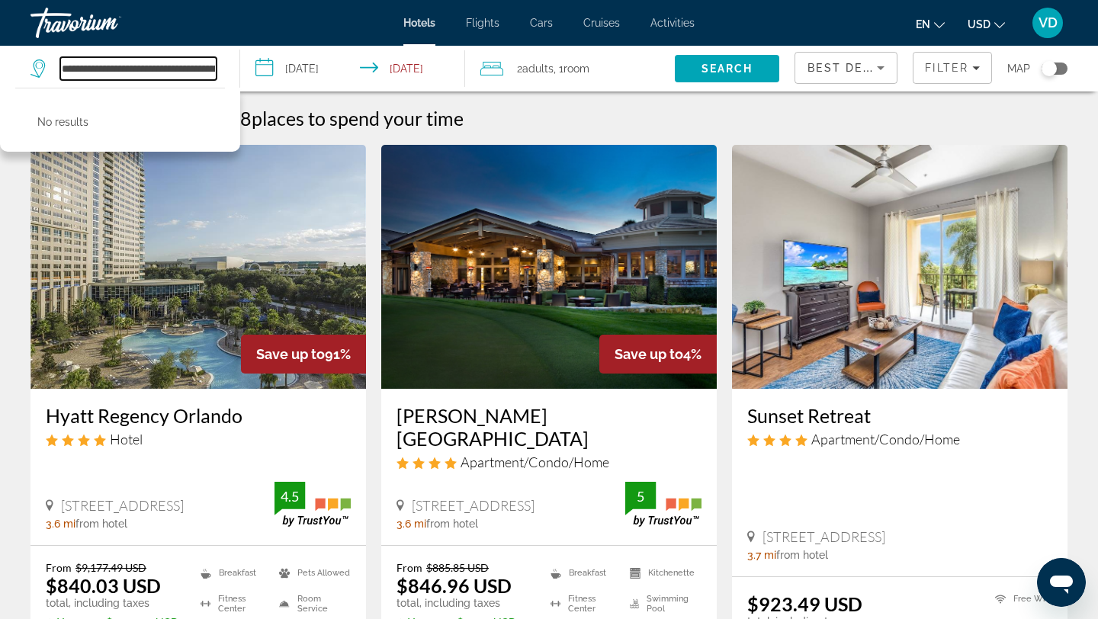
click at [209, 66] on input "**********" at bounding box center [138, 68] width 156 height 23
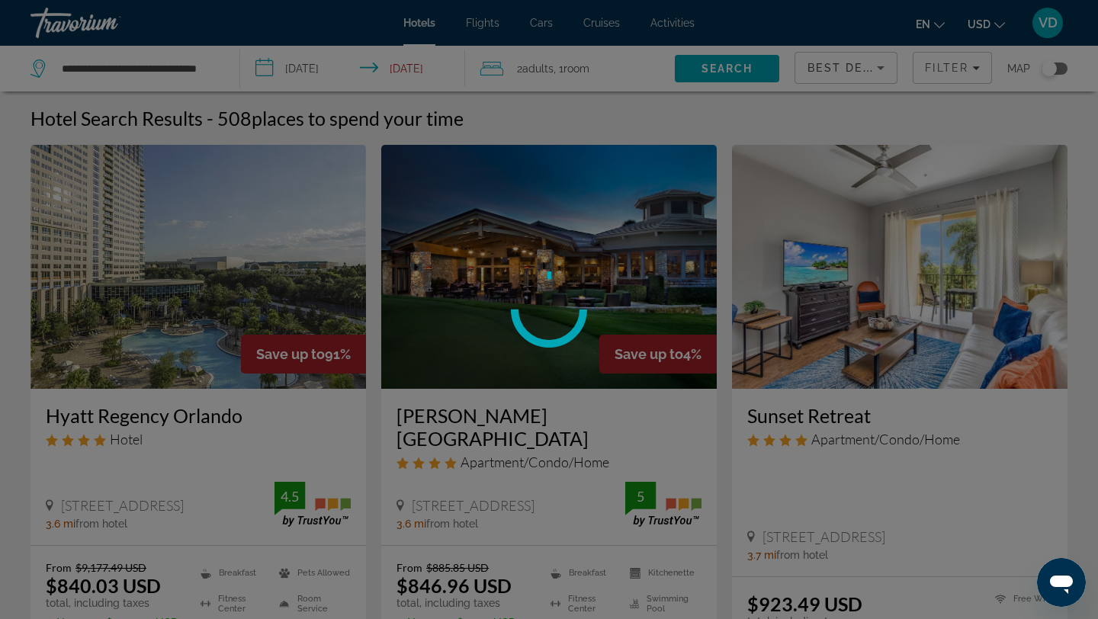
click at [200, 62] on div at bounding box center [549, 309] width 1098 height 619
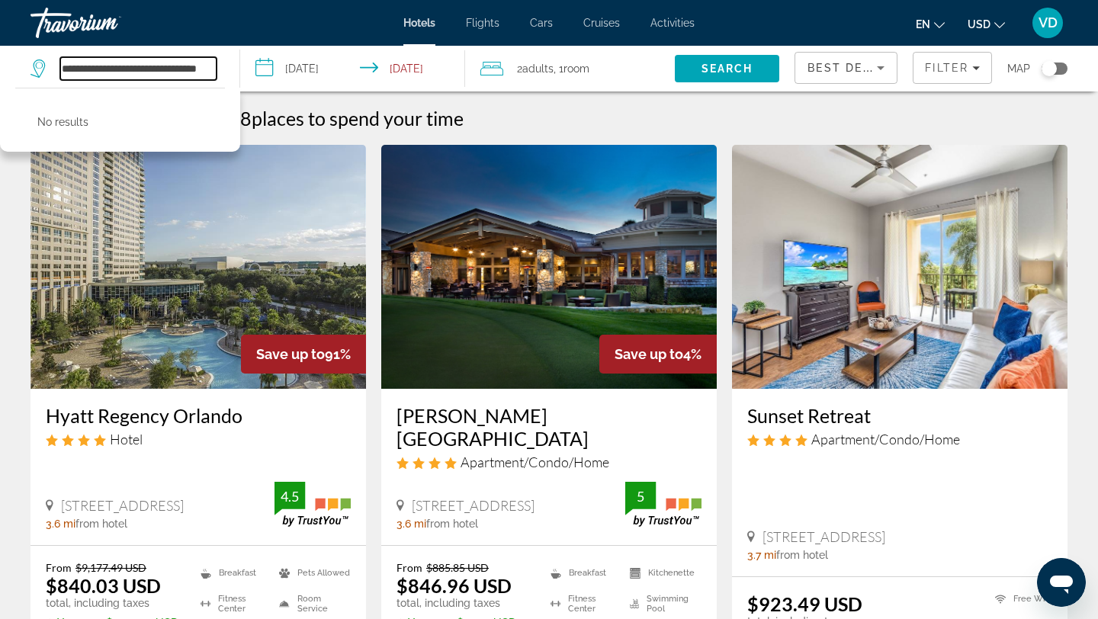
click at [215, 63] on input "**********" at bounding box center [138, 68] width 156 height 23
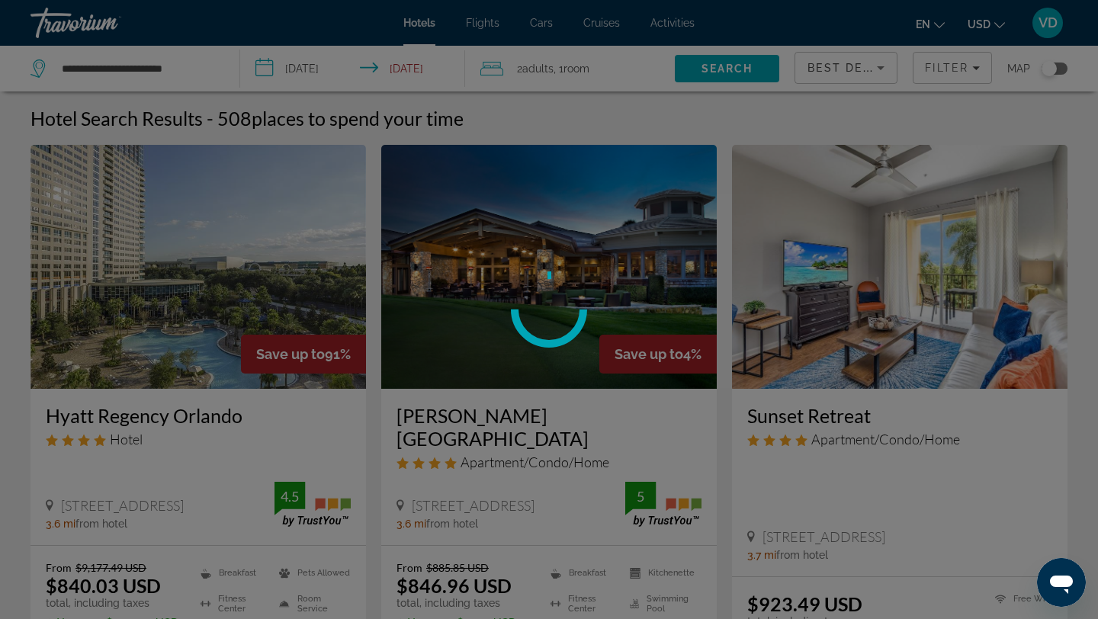
click at [190, 59] on div at bounding box center [549, 309] width 1098 height 619
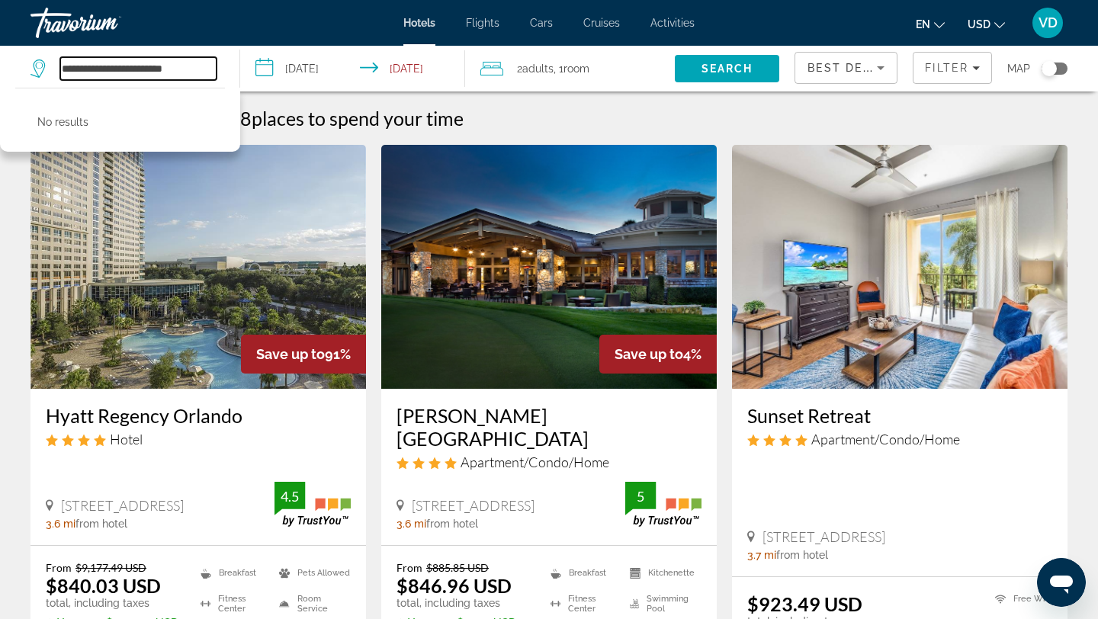
click at [193, 64] on input "**********" at bounding box center [138, 68] width 156 height 23
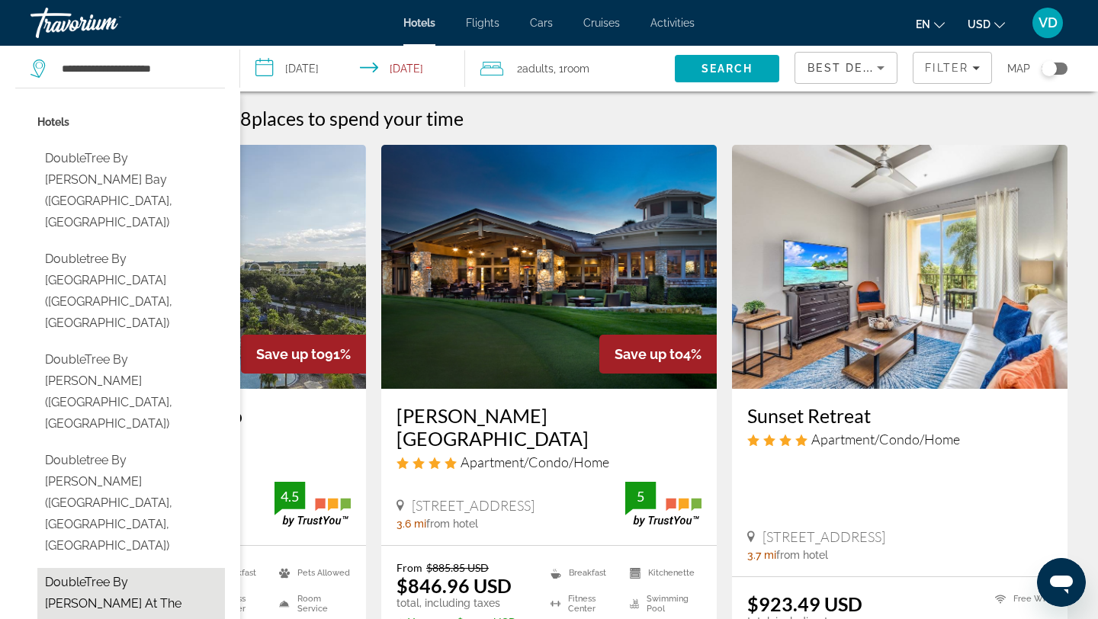
type input "**********"
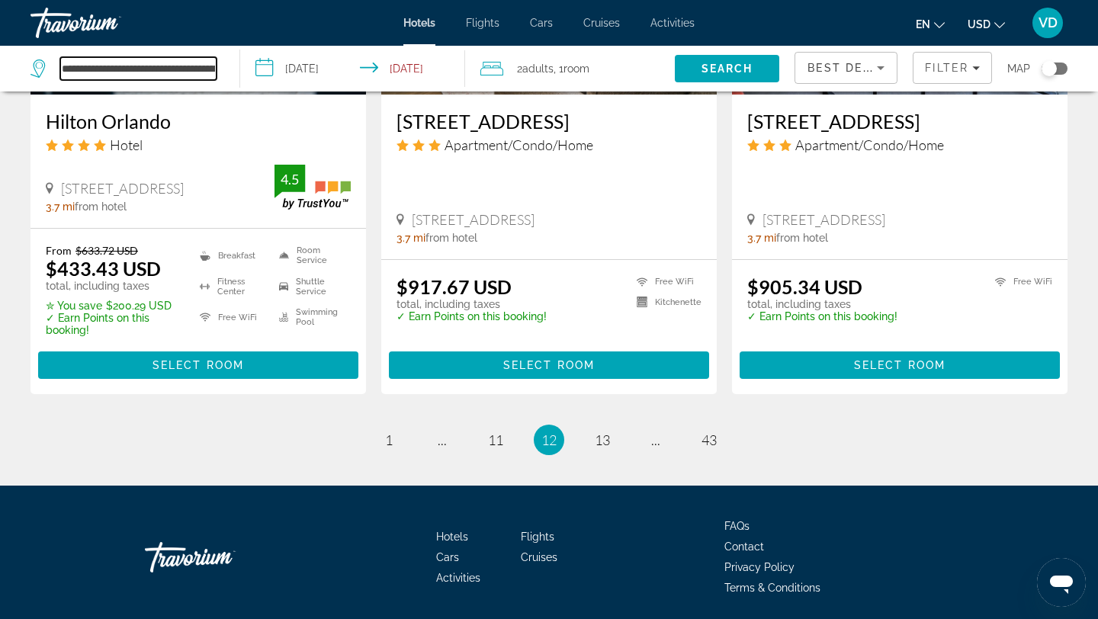
scroll to position [2037, 0]
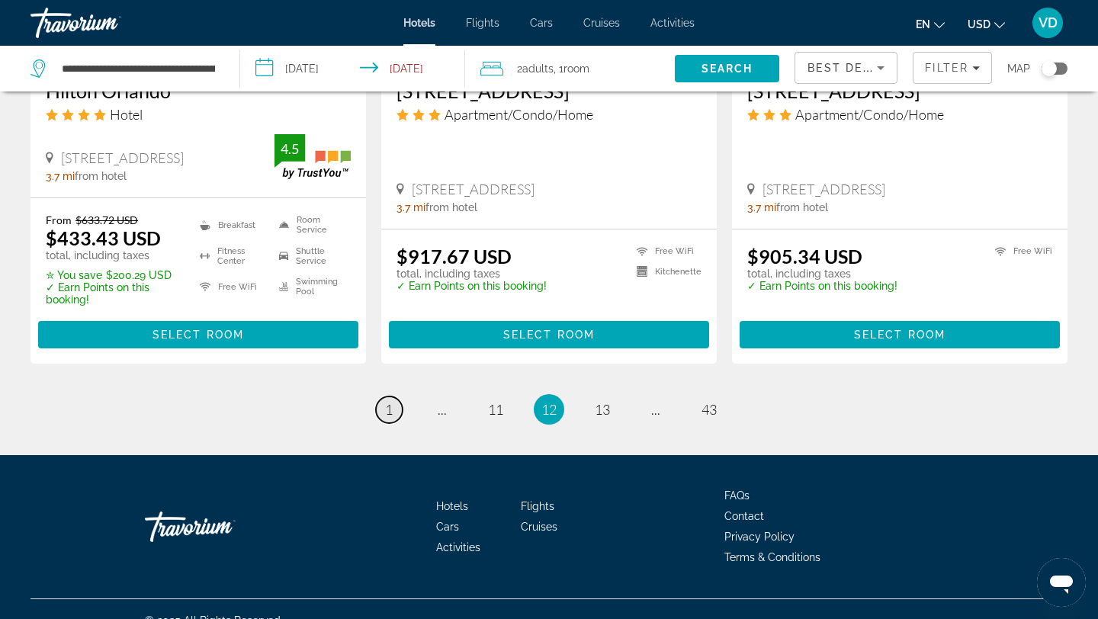
click at [390, 401] on span "1" at bounding box center [389, 409] width 8 height 17
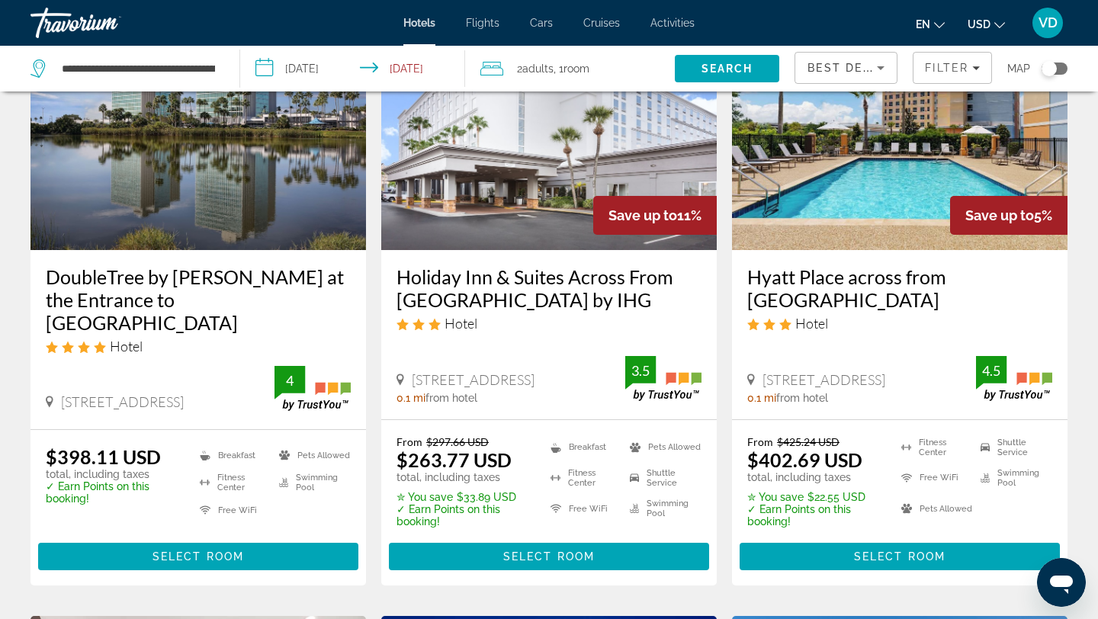
scroll to position [153, 0]
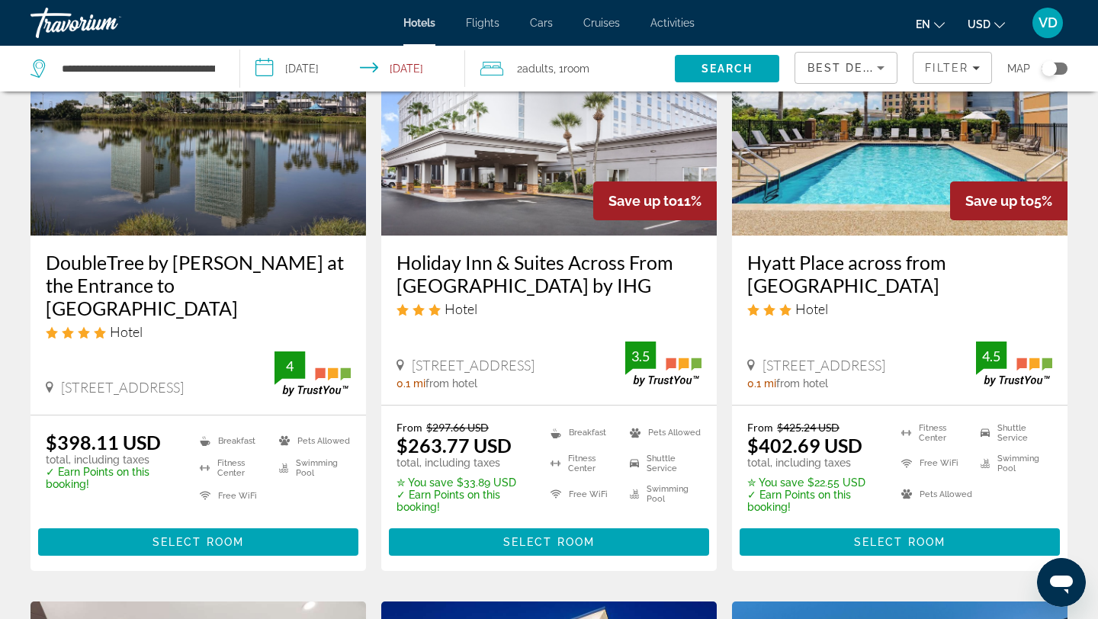
click at [182, 209] on img "Main content" at bounding box center [197, 114] width 335 height 244
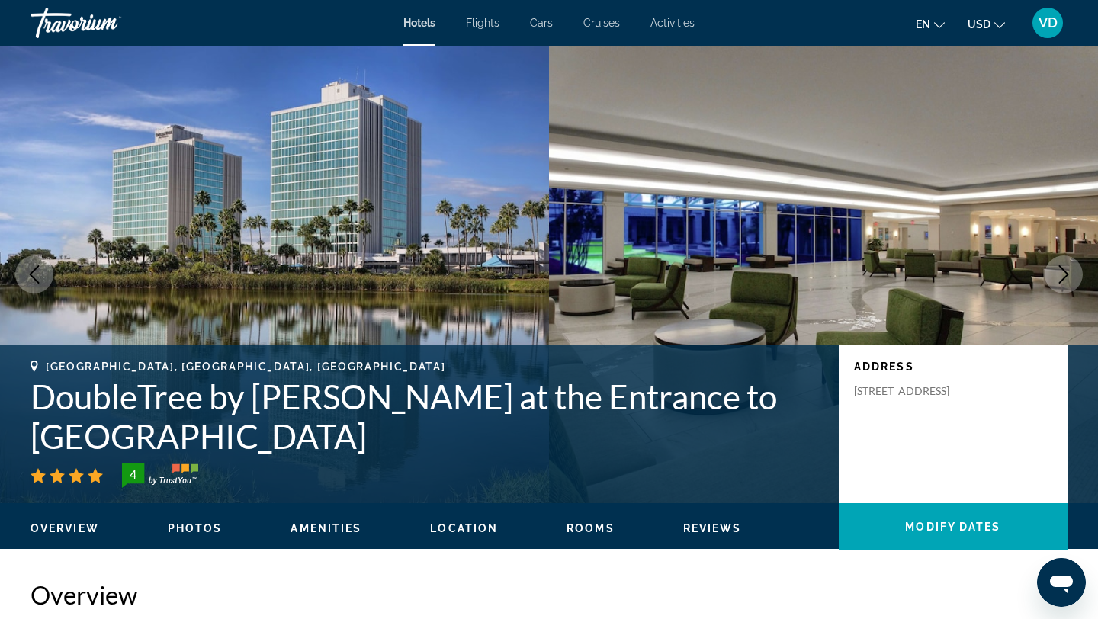
click at [1059, 271] on icon "Next image" at bounding box center [1063, 274] width 18 height 18
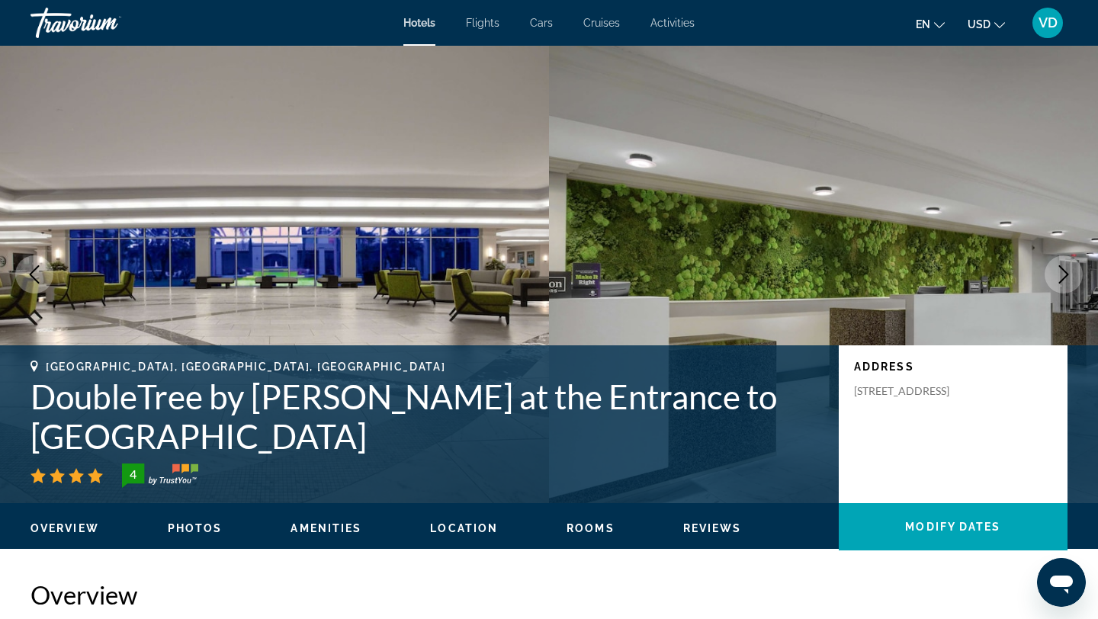
click at [1059, 271] on icon "Next image" at bounding box center [1063, 274] width 18 height 18
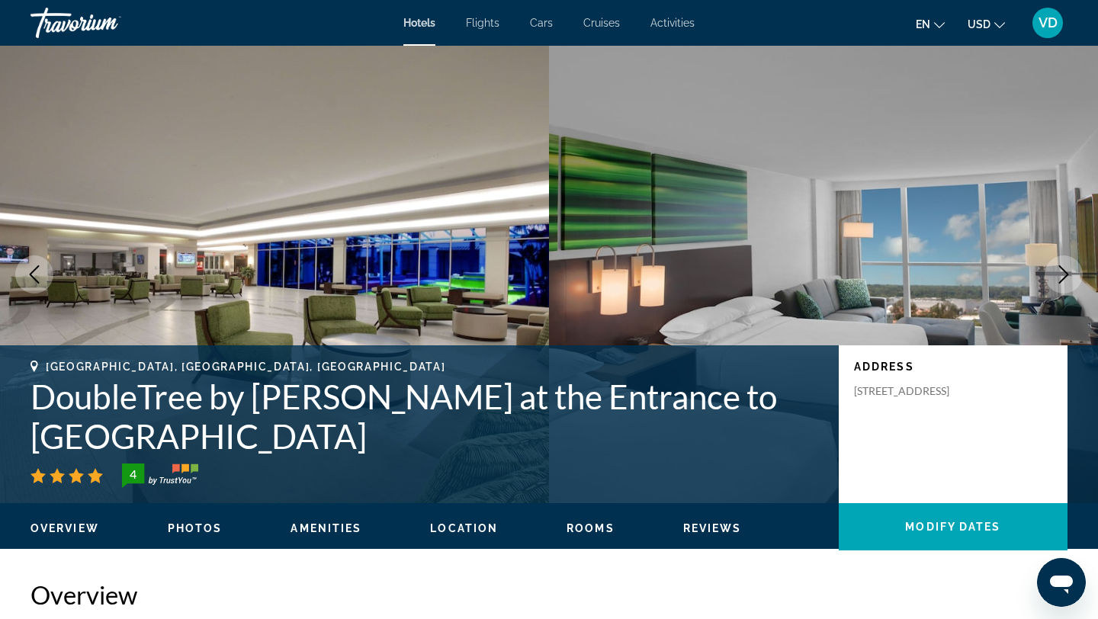
click at [1059, 271] on icon "Next image" at bounding box center [1063, 274] width 18 height 18
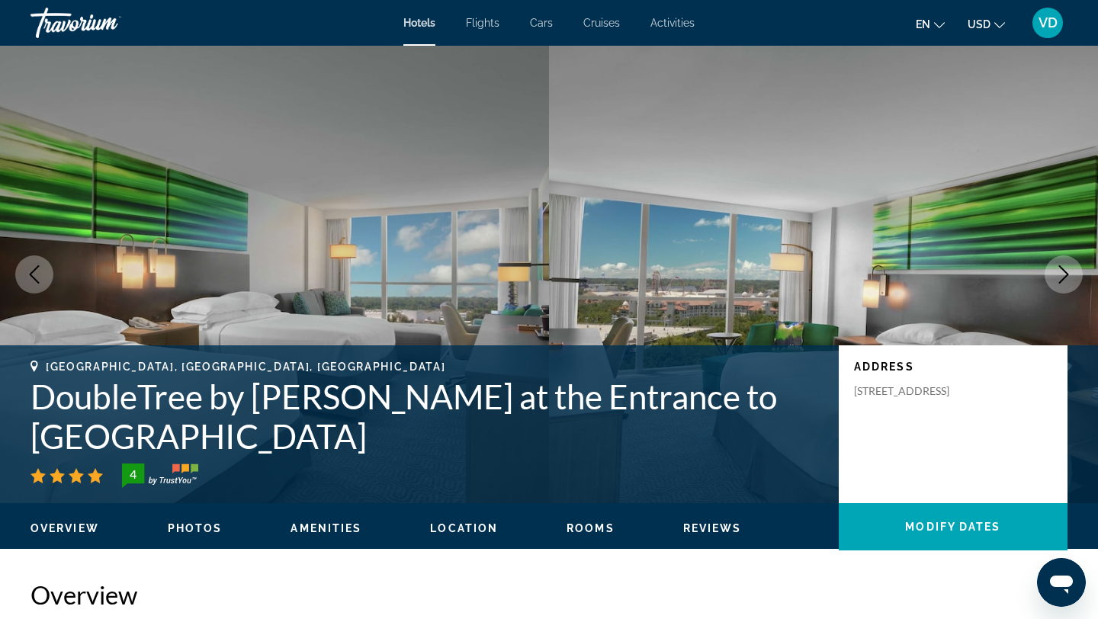
click at [1059, 271] on icon "Next image" at bounding box center [1063, 274] width 18 height 18
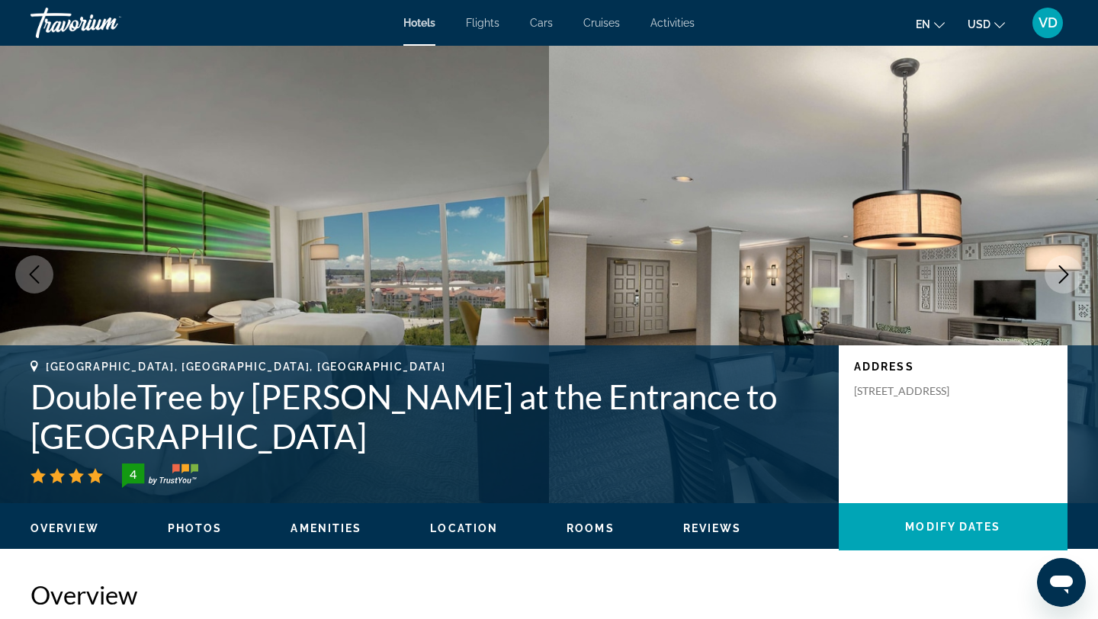
click at [1059, 271] on icon "Next image" at bounding box center [1063, 274] width 18 height 18
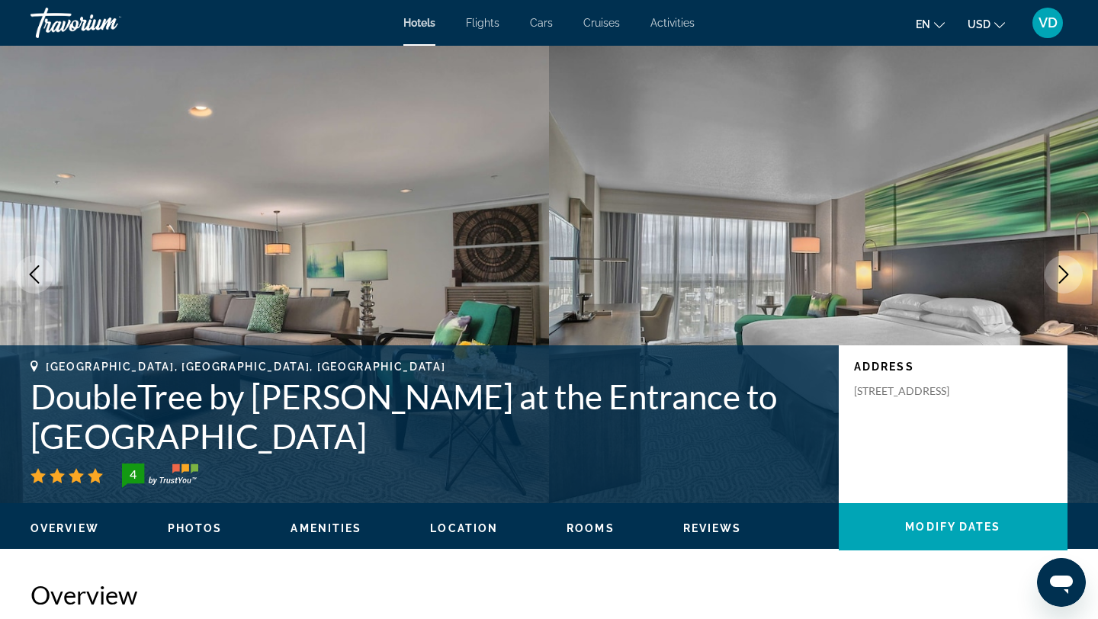
click at [1059, 271] on icon "Next image" at bounding box center [1063, 274] width 18 height 18
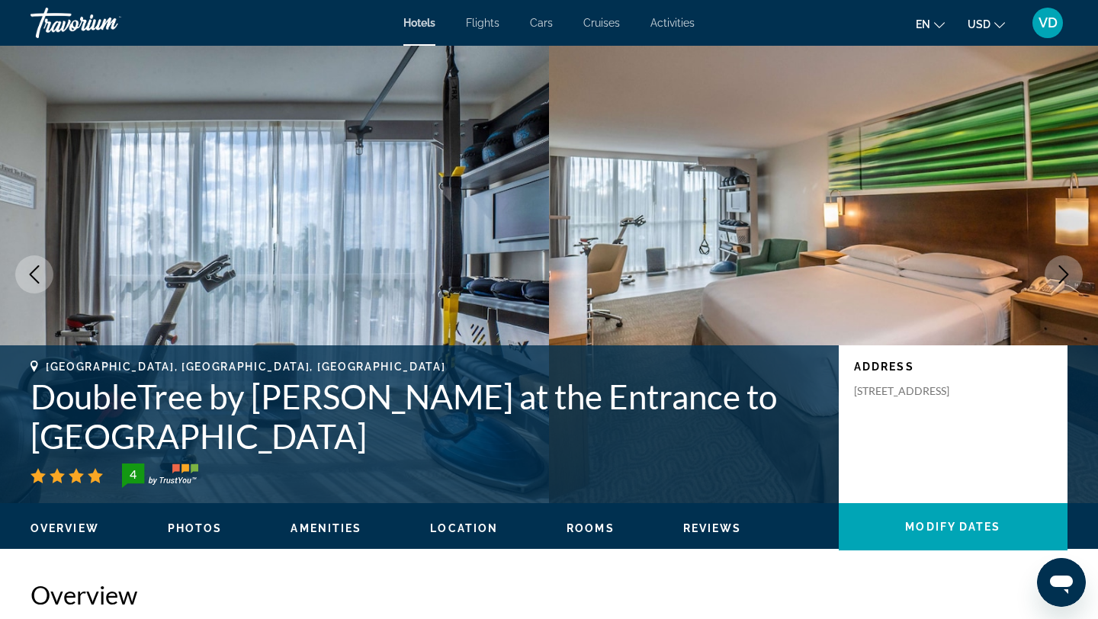
click at [1059, 271] on icon "Next image" at bounding box center [1063, 274] width 18 height 18
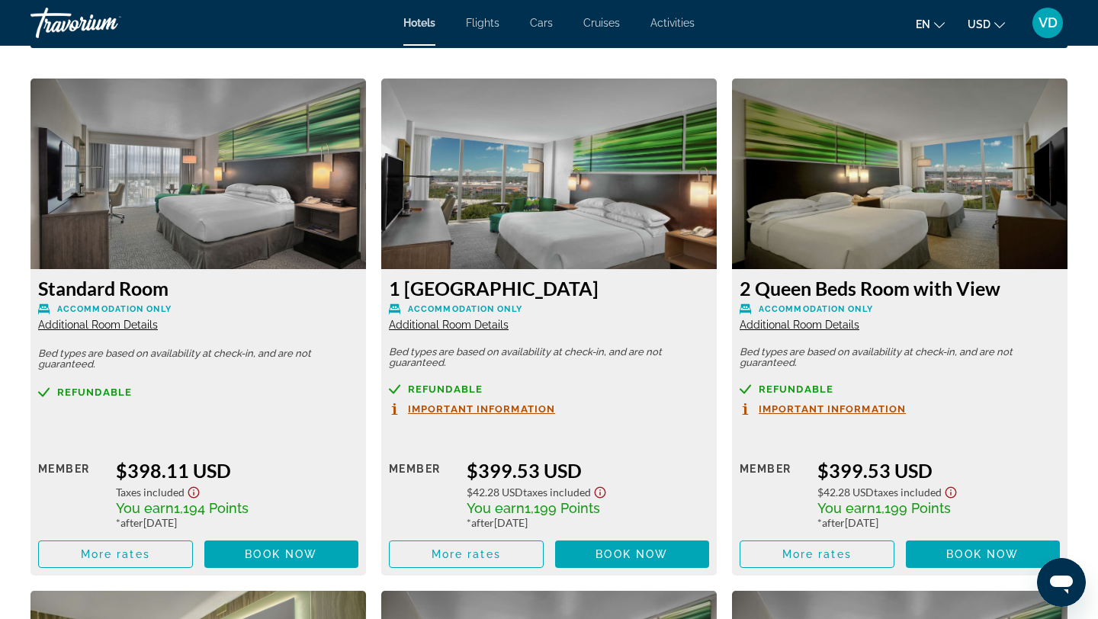
scroll to position [2050, 0]
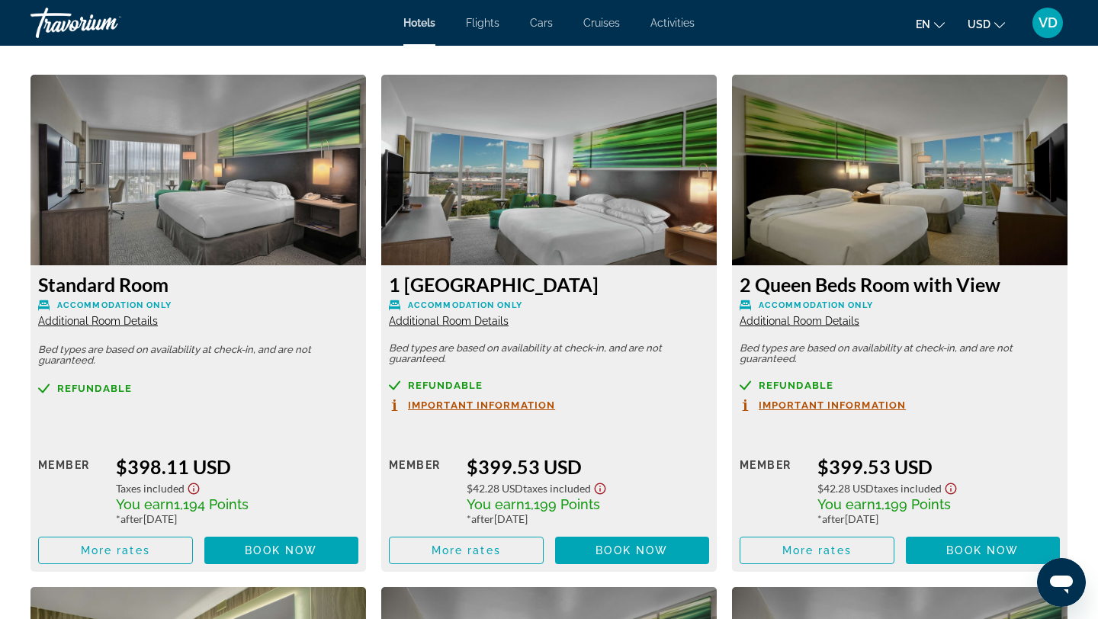
click at [114, 315] on span "Additional Room Details" at bounding box center [98, 321] width 120 height 12
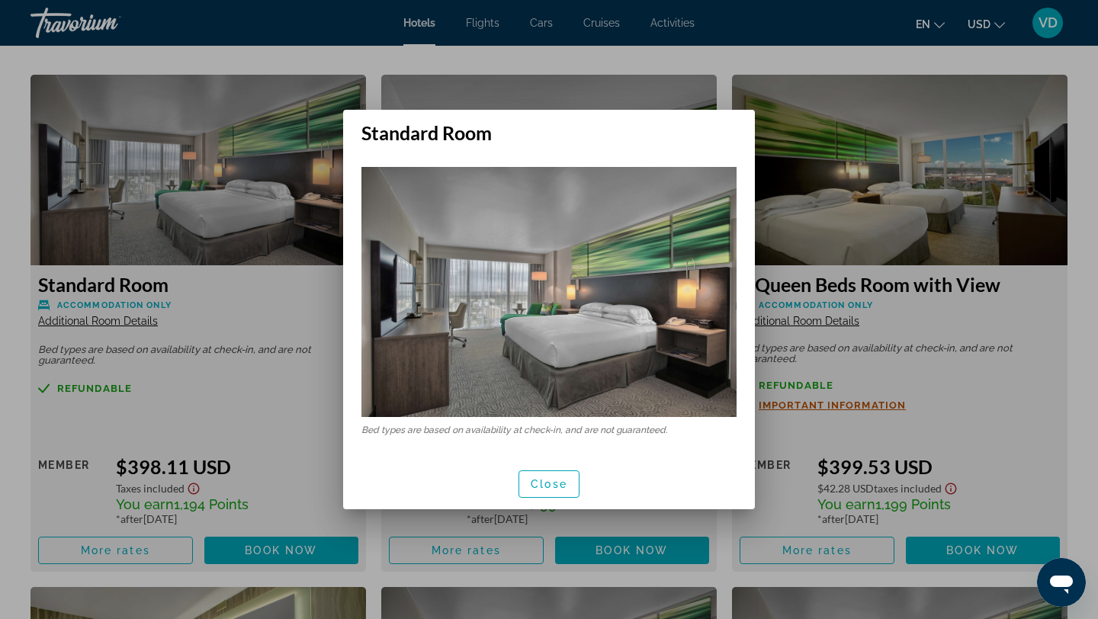
scroll to position [0, 0]
click at [557, 481] on span "Close" at bounding box center [549, 484] width 37 height 12
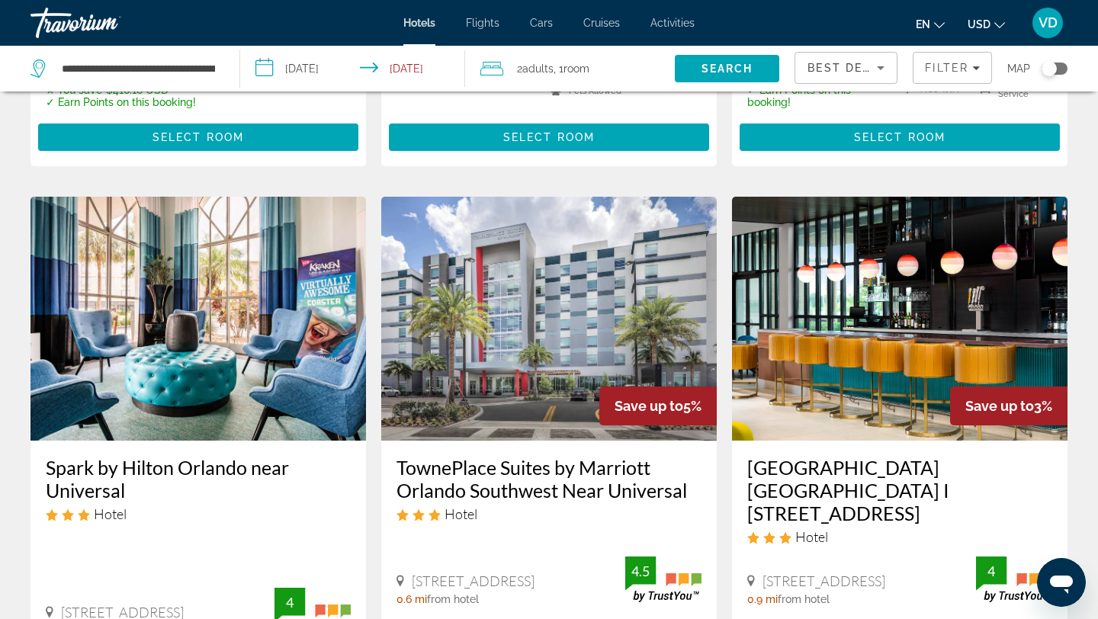
scroll to position [1745, 0]
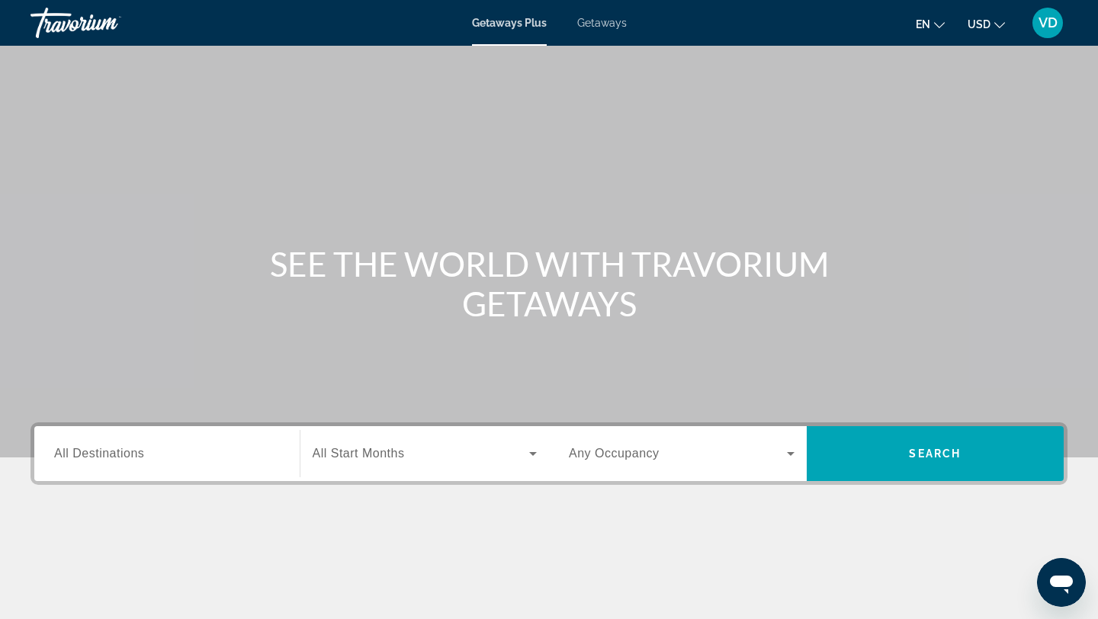
click at [607, 21] on span "Getaways" at bounding box center [602, 23] width 50 height 12
click at [120, 451] on span "All Destinations" at bounding box center [99, 453] width 90 height 13
click at [120, 451] on input "Destination All Destinations" at bounding box center [167, 454] width 226 height 18
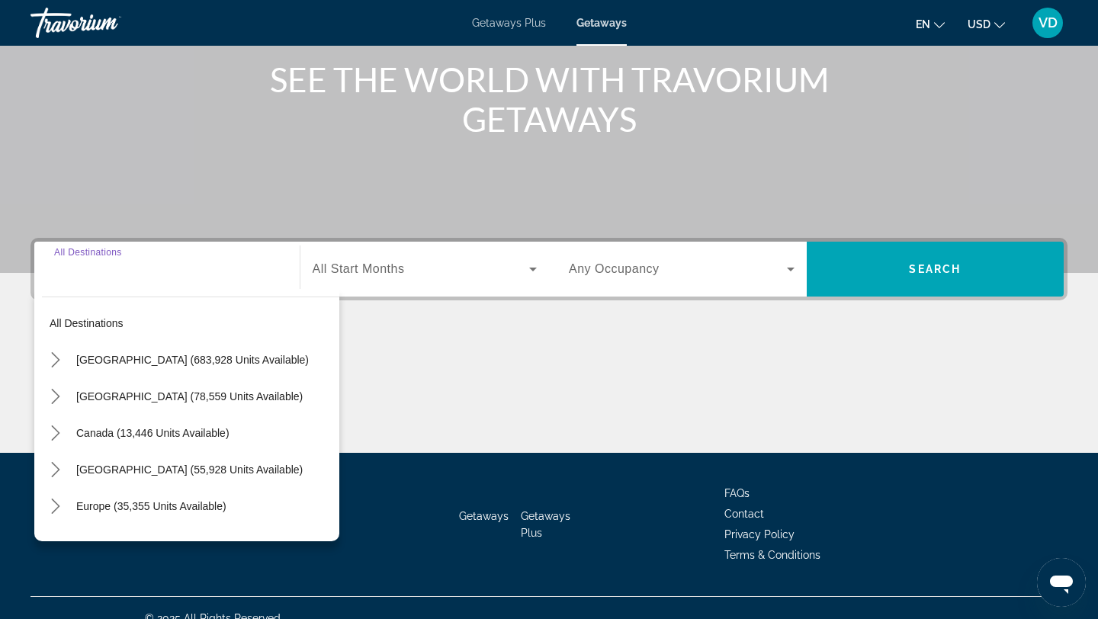
scroll to position [205, 0]
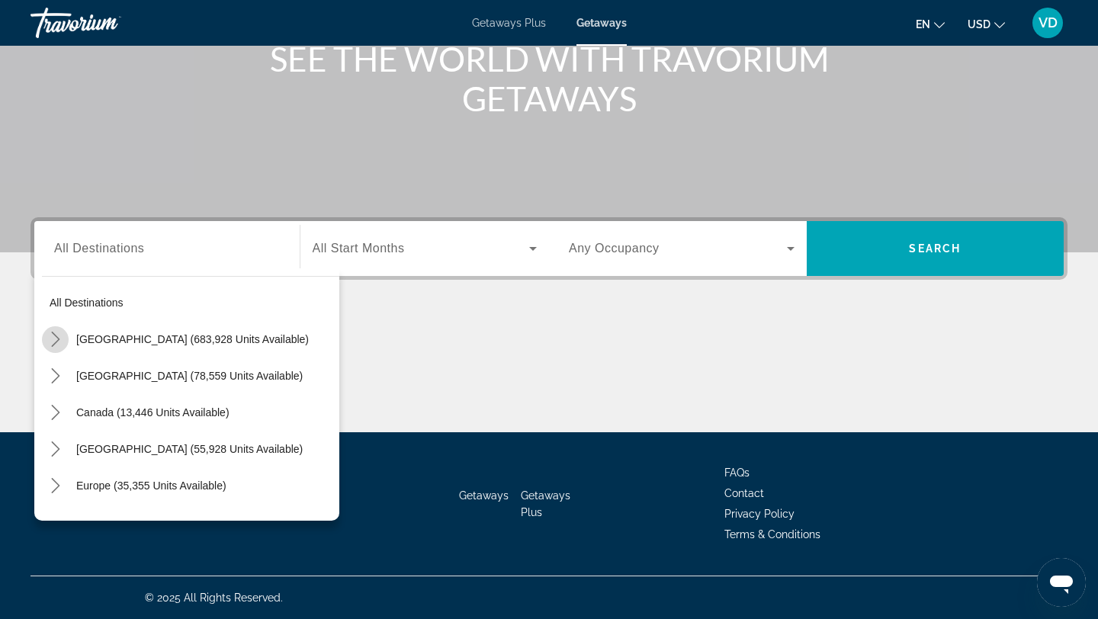
click at [56, 338] on icon "Toggle United States (683,928 units available) submenu" at bounding box center [55, 339] width 15 height 15
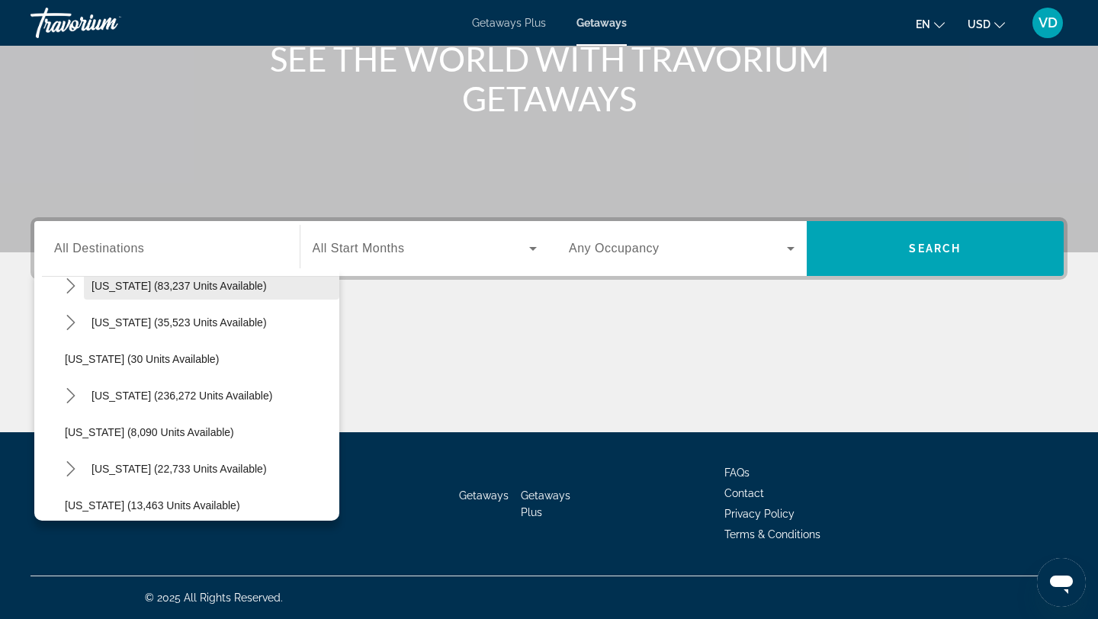
scroll to position [166, 0]
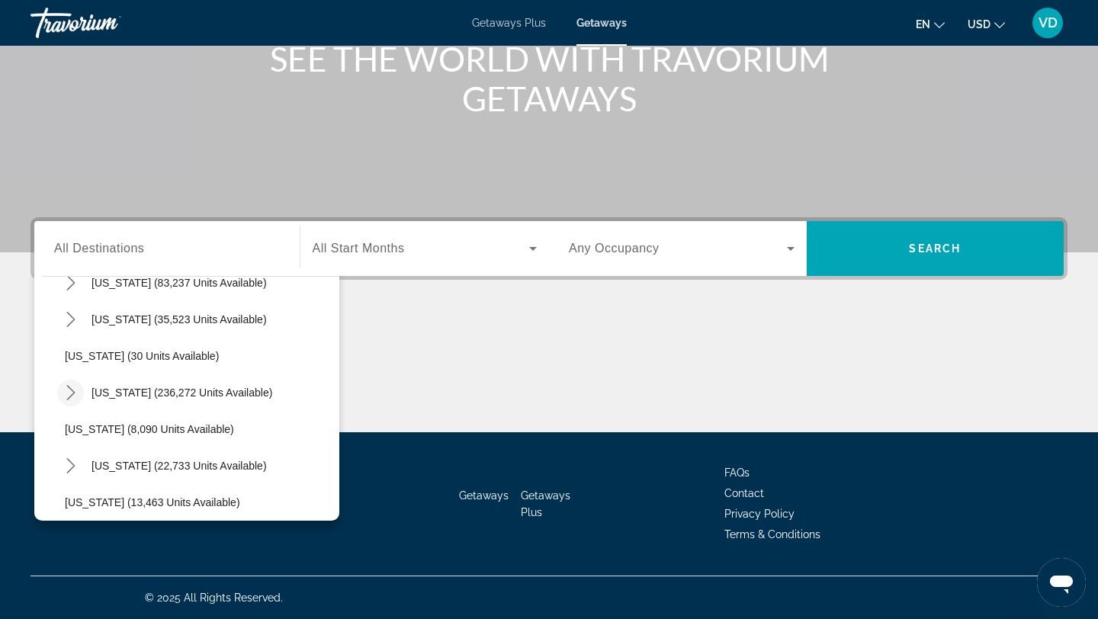
click at [74, 393] on icon "Toggle Florida (236,272 units available) submenu" at bounding box center [70, 392] width 15 height 15
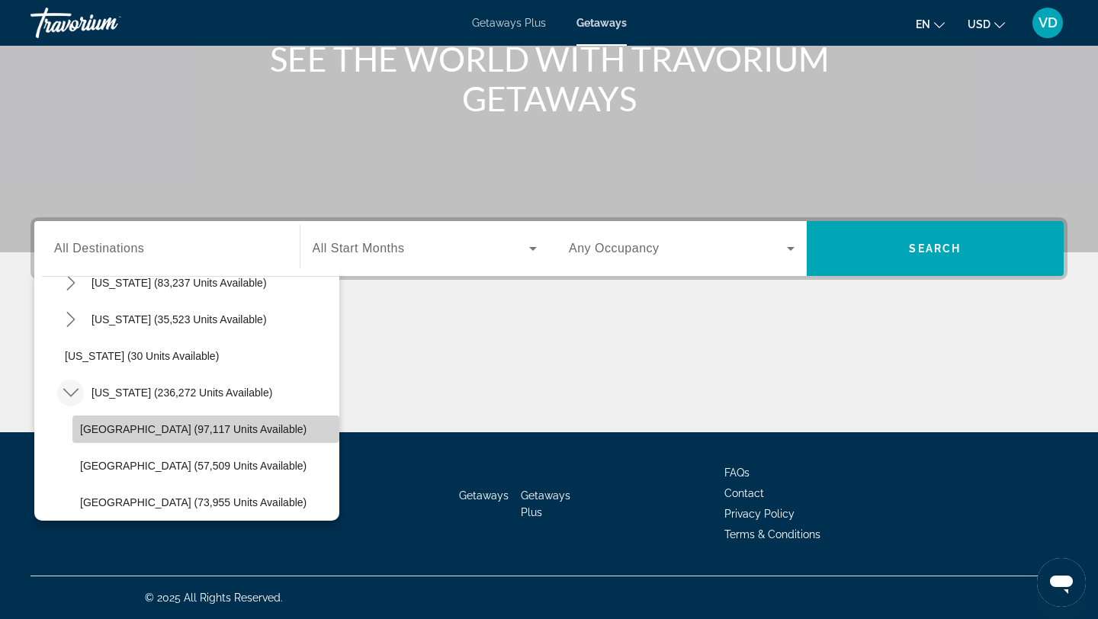
click at [104, 422] on span "Select destination: Orlando & Disney Area (97,117 units available)" at bounding box center [205, 429] width 267 height 37
type input "**********"
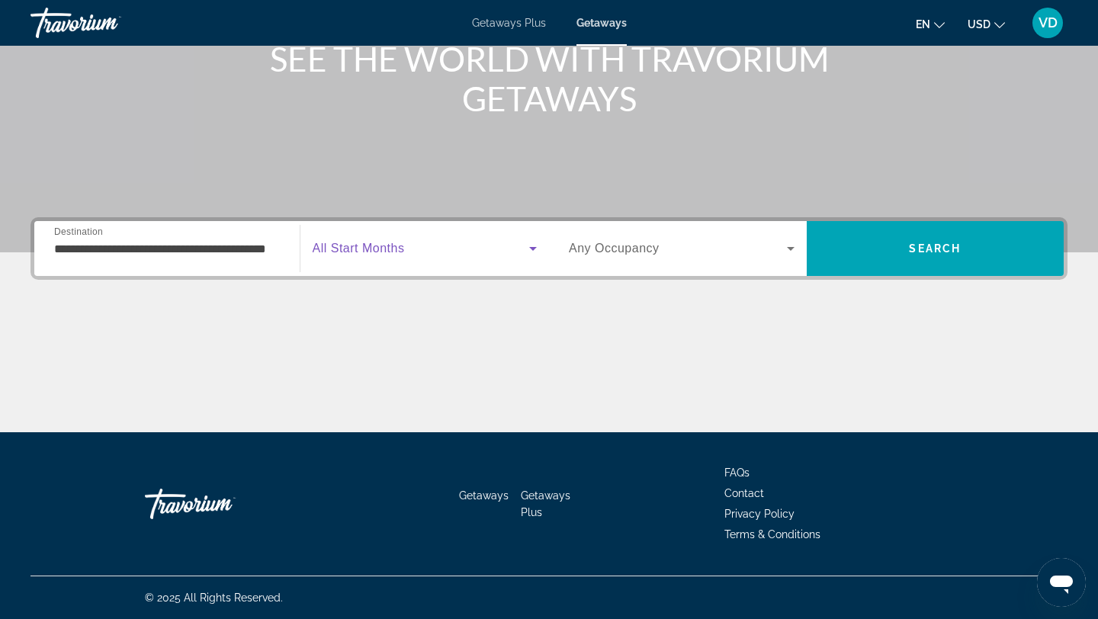
click at [533, 255] on icon "Search widget" at bounding box center [533, 248] width 18 height 18
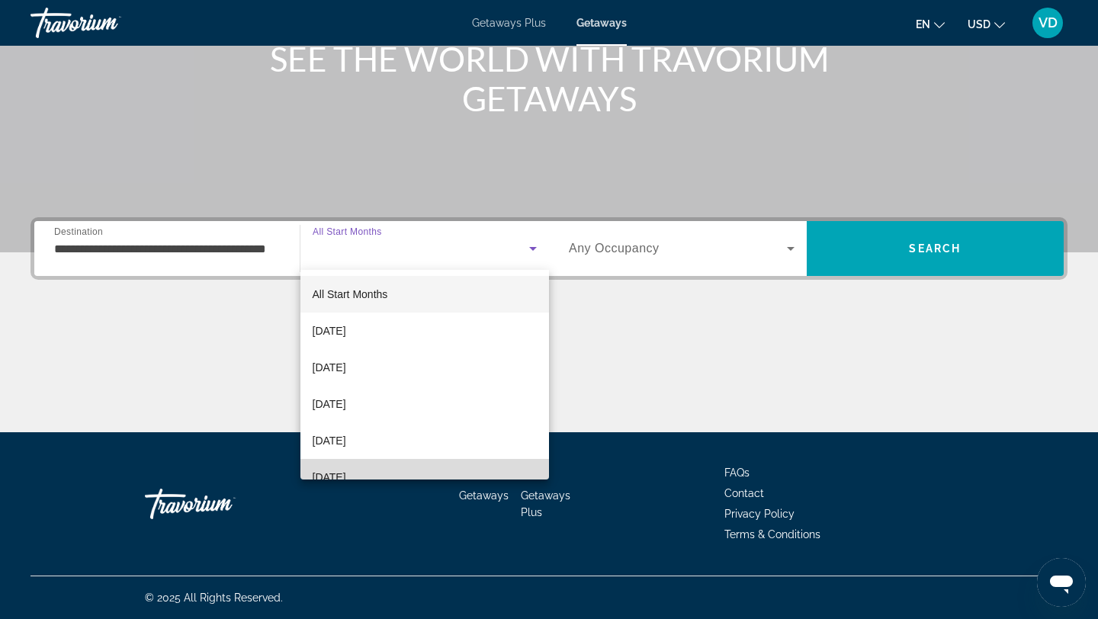
click at [396, 472] on mat-option "February 2026" at bounding box center [424, 477] width 249 height 37
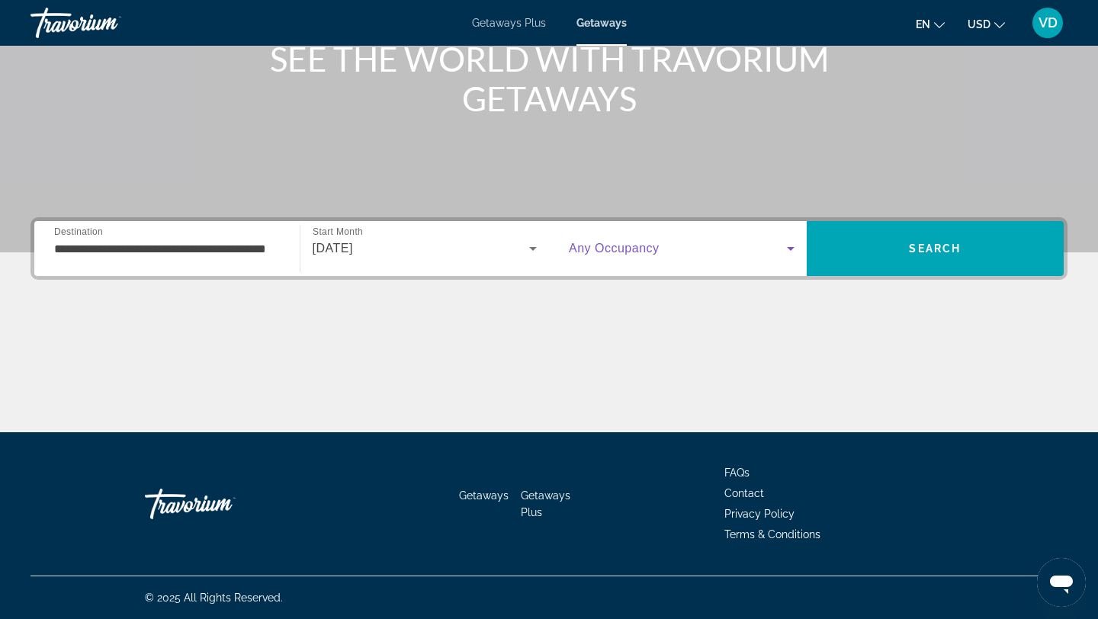
click at [793, 245] on icon "Search widget" at bounding box center [790, 248] width 18 height 18
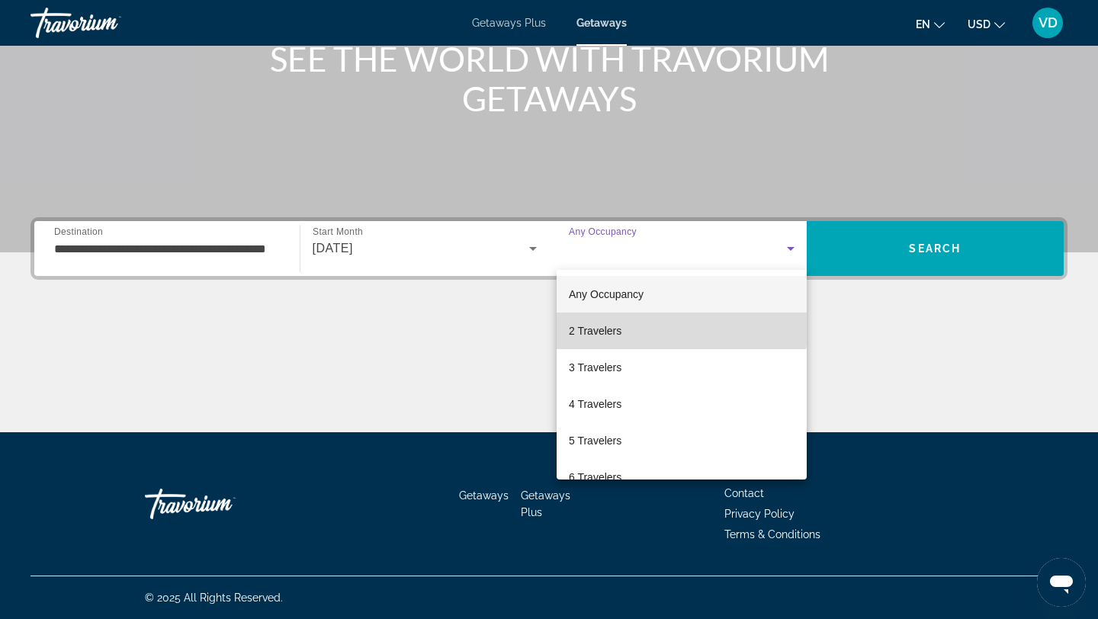
click at [680, 326] on mat-option "2 Travelers" at bounding box center [682, 331] width 250 height 37
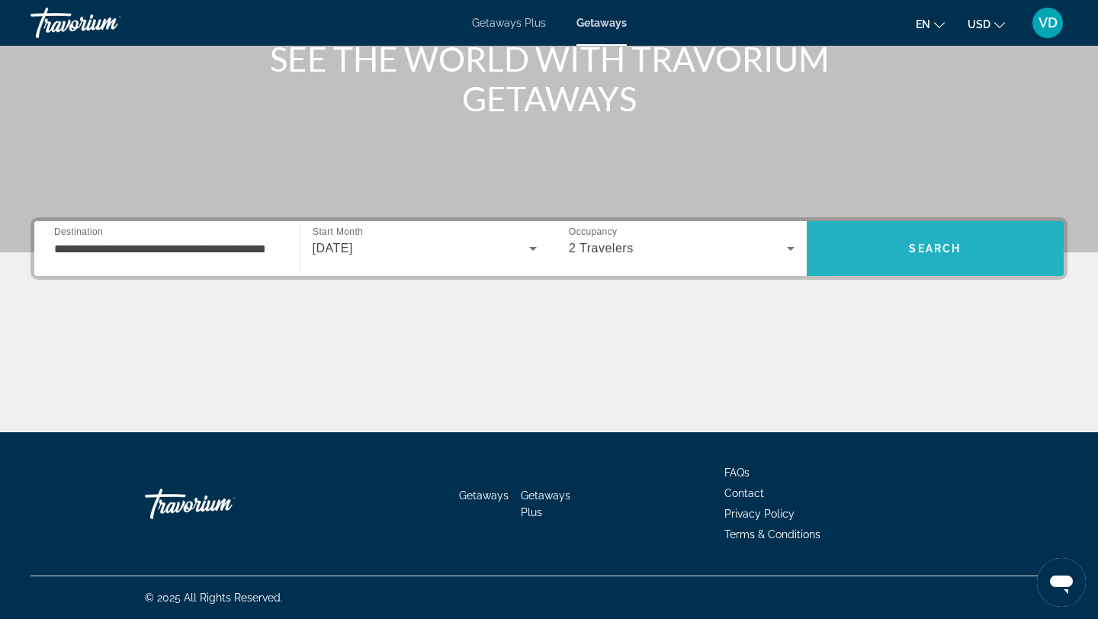
click at [888, 240] on span "Search" at bounding box center [936, 248] width 258 height 37
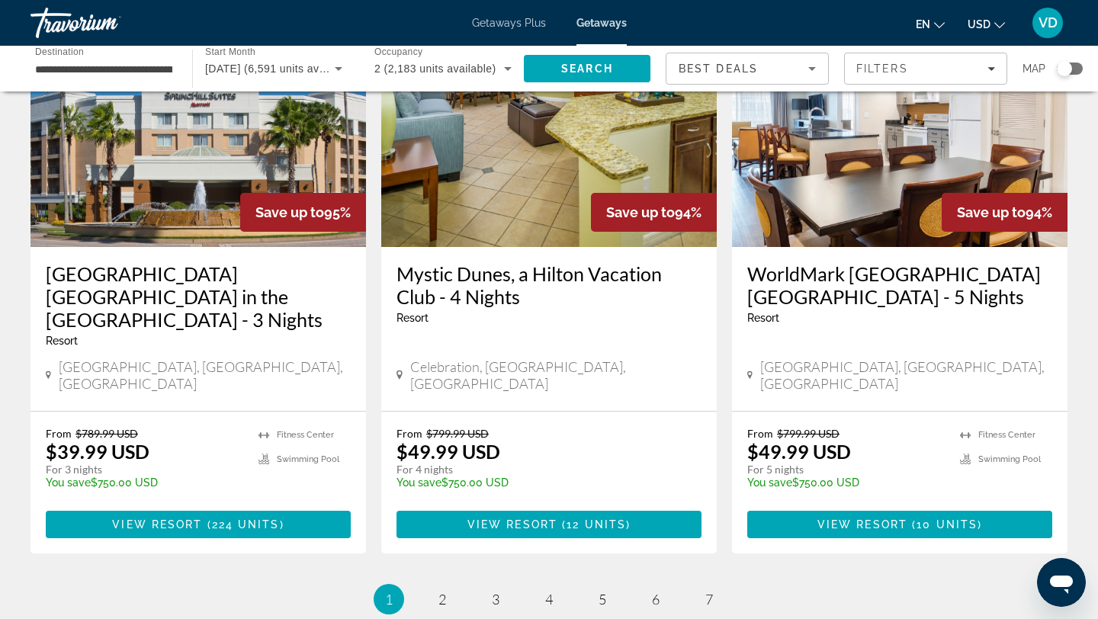
scroll to position [1939, 0]
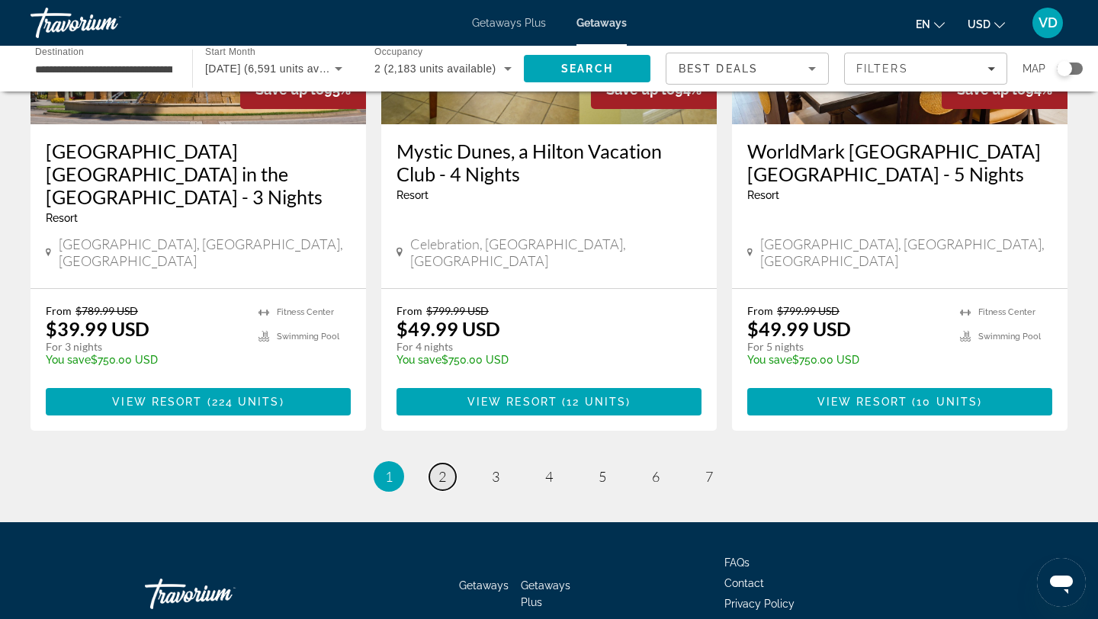
click at [448, 464] on link "page 2" at bounding box center [442, 477] width 27 height 27
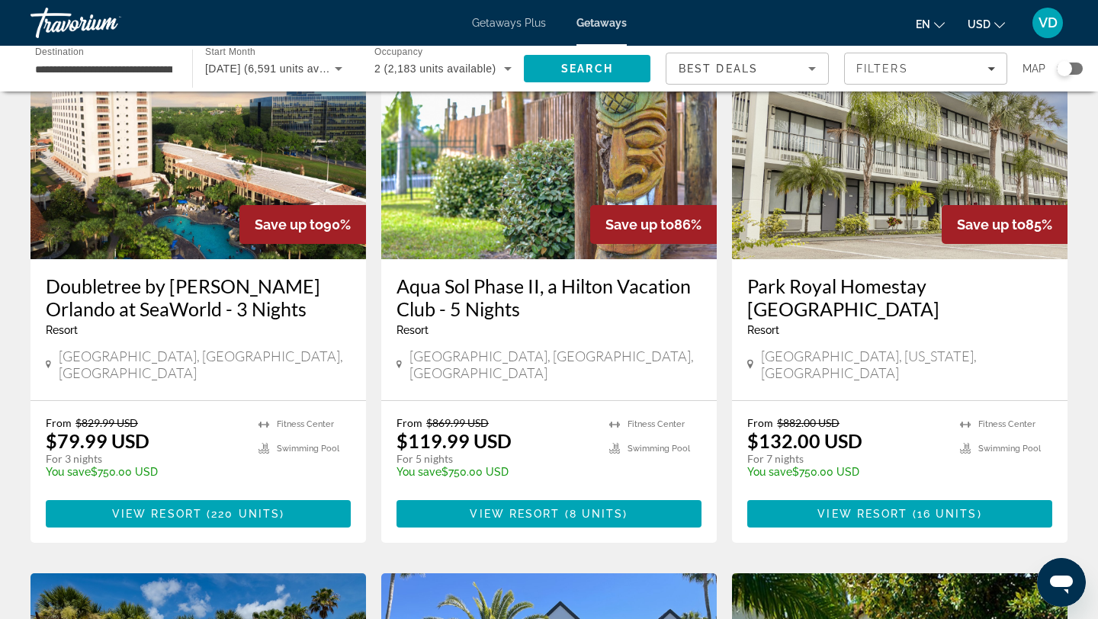
scroll to position [717, 0]
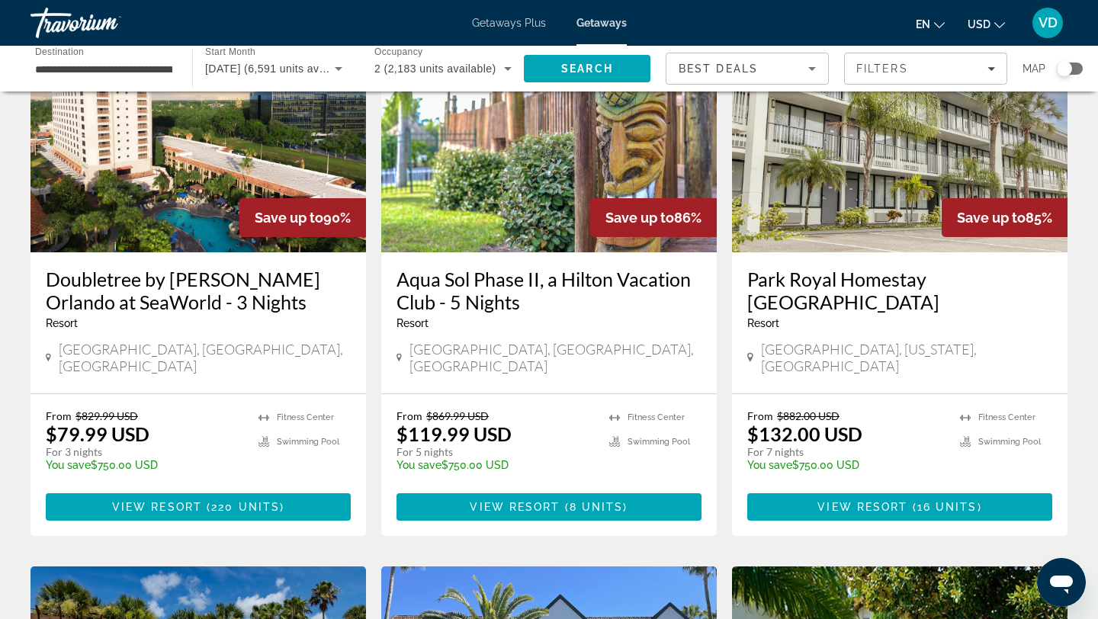
click at [162, 268] on h3 "Doubletree by Hilton Orlando at SeaWorld - 3 Nights" at bounding box center [198, 291] width 305 height 46
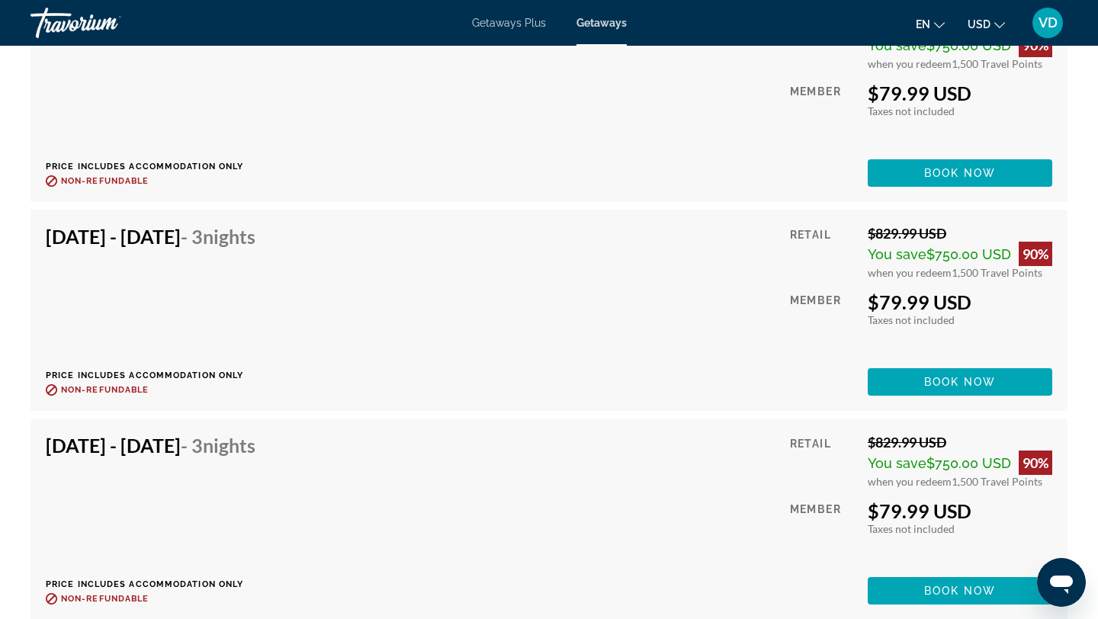
scroll to position [5714, 0]
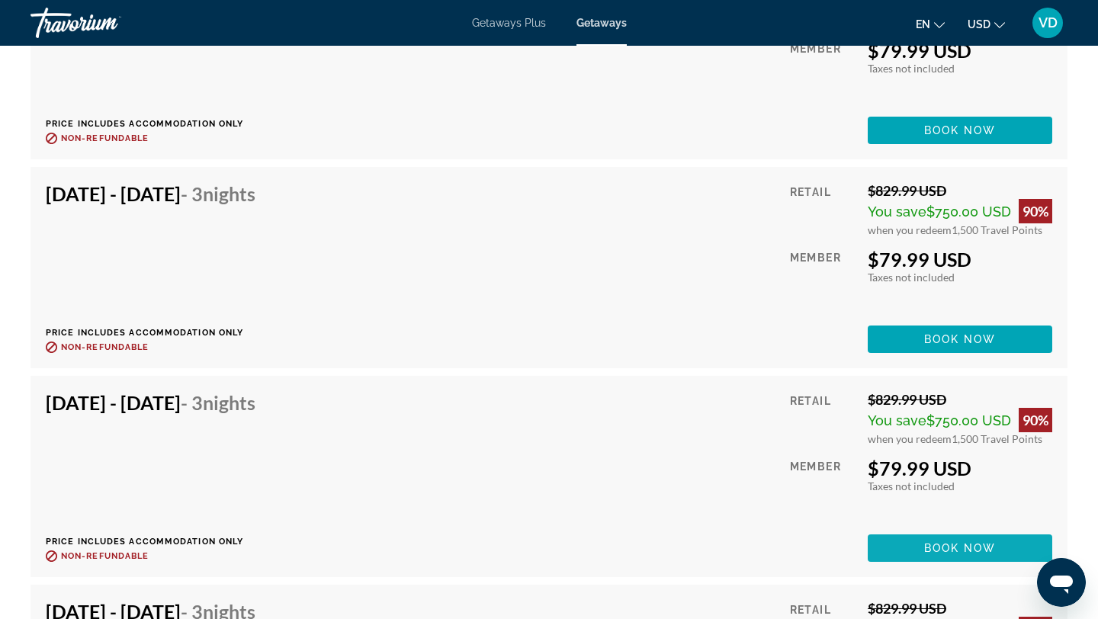
click at [926, 545] on span "Book now" at bounding box center [960, 548] width 72 height 12
